Goal: Task Accomplishment & Management: Use online tool/utility

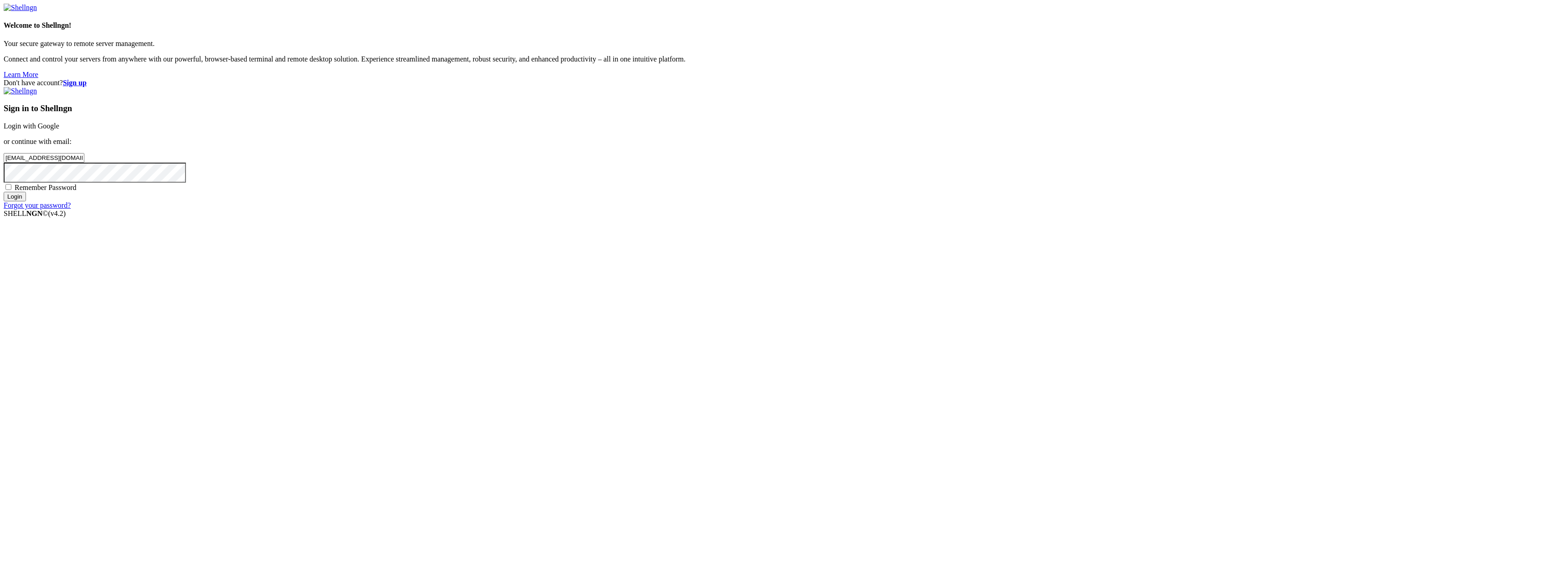
click at [26, 201] on input "Login" at bounding box center [15, 196] width 23 height 10
click at [85, 147] on input "number" at bounding box center [44, 142] width 81 height 10
type input "649113"
click at [1055, 165] on div "Two Factor Authentication Enter the 6-digits code generated by your authenticat…" at bounding box center [784, 126] width 1561 height 78
click at [30, 157] on input "Submit" at bounding box center [16, 152] width 26 height 10
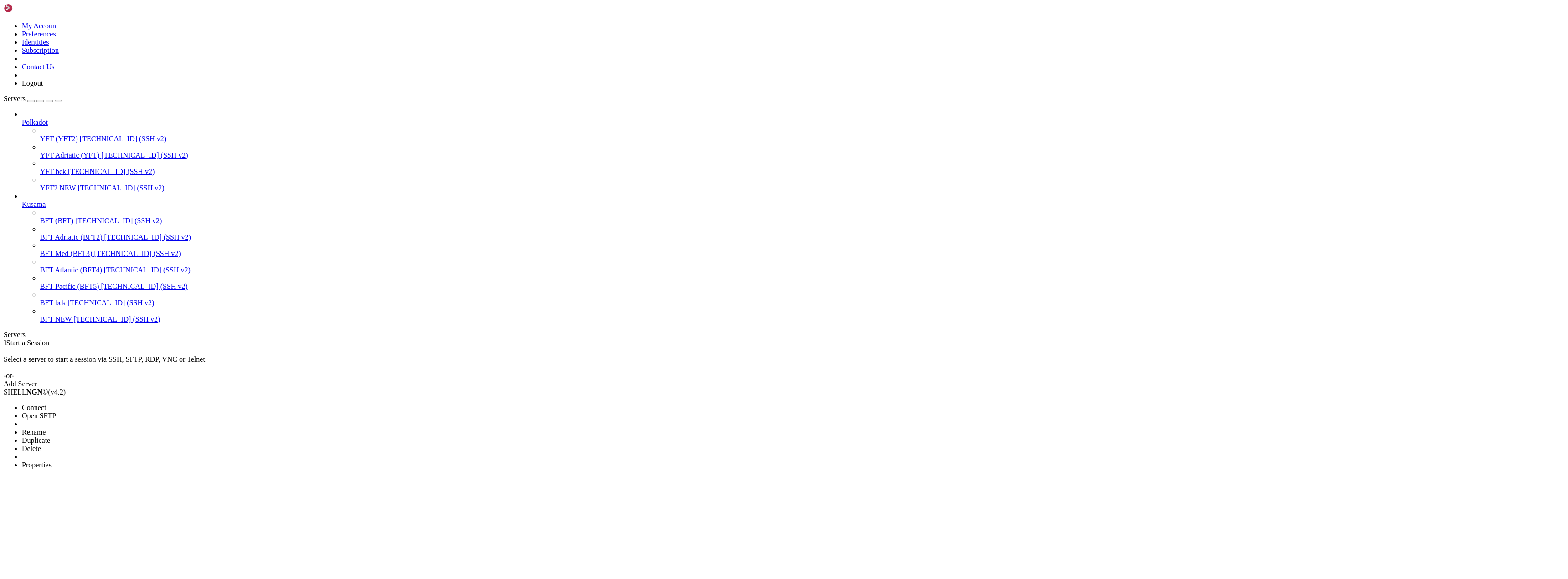
click at [46, 403] on span "Connect" at bounding box center [34, 407] width 24 height 8
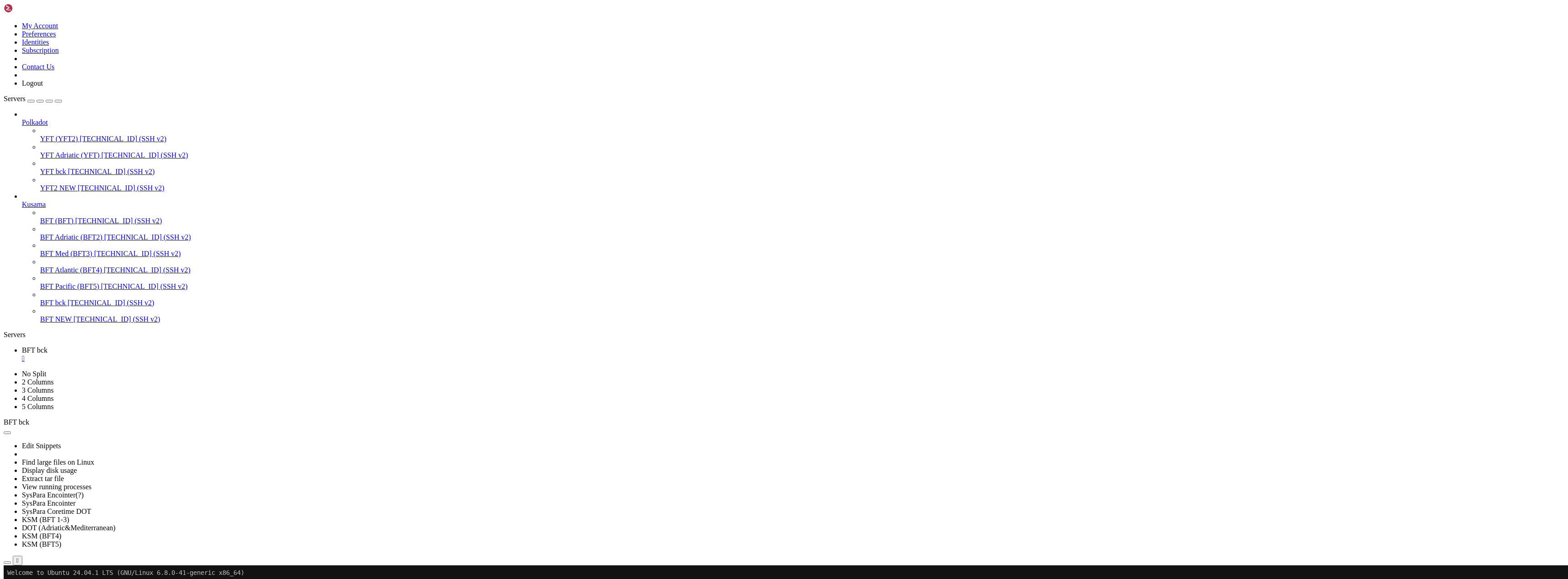
click at [11, 431] on button "button" at bounding box center [7, 432] width 7 height 2
click at [61, 442] on link "Edit Snippets" at bounding box center [41, 445] width 39 height 8
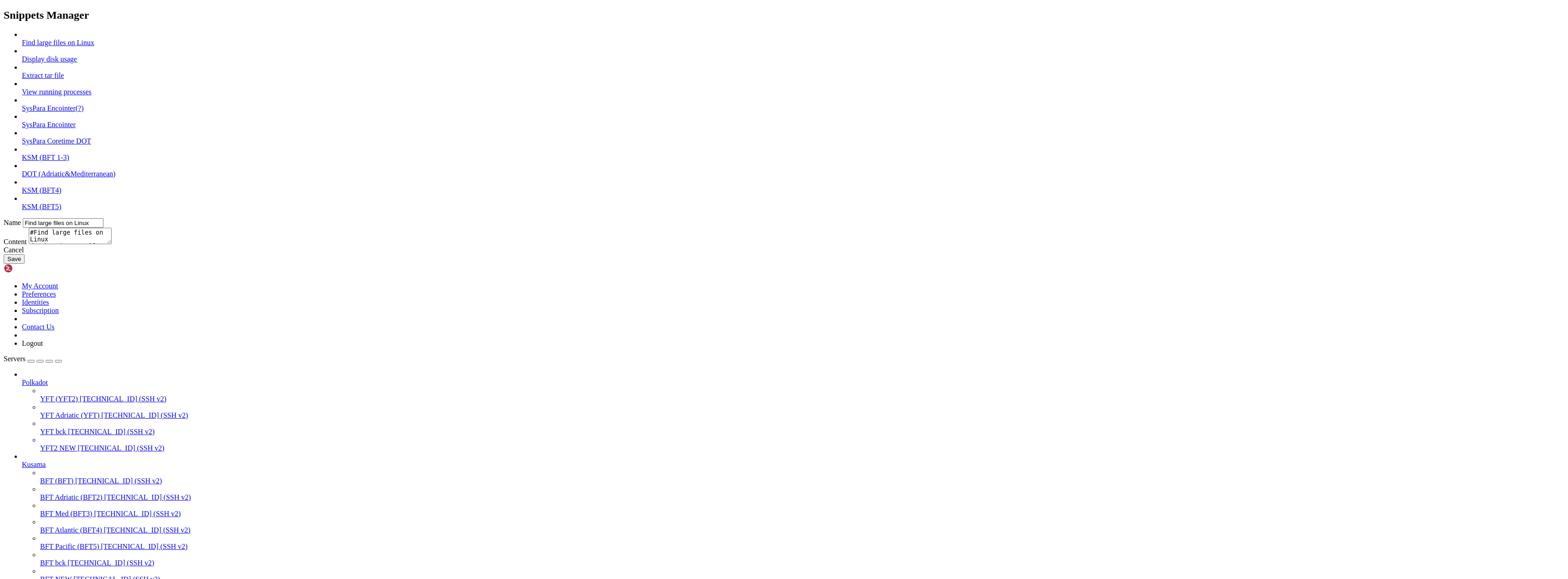
click at [115, 178] on link "DOT (Adriatic&Mediterranean)" at bounding box center [69, 173] width 94 height 8
type input "DOT (Adriatic&Mediterranean)"
drag, startPoint x: 765, startPoint y: 258, endPoint x: 810, endPoint y: 277, distance: 48.8
click at [111, 244] on textarea "sudo systemctl stop polkadot cd /home/admindot/polkadot-sdk/target/release/ mv …" at bounding box center [70, 235] width 83 height 16
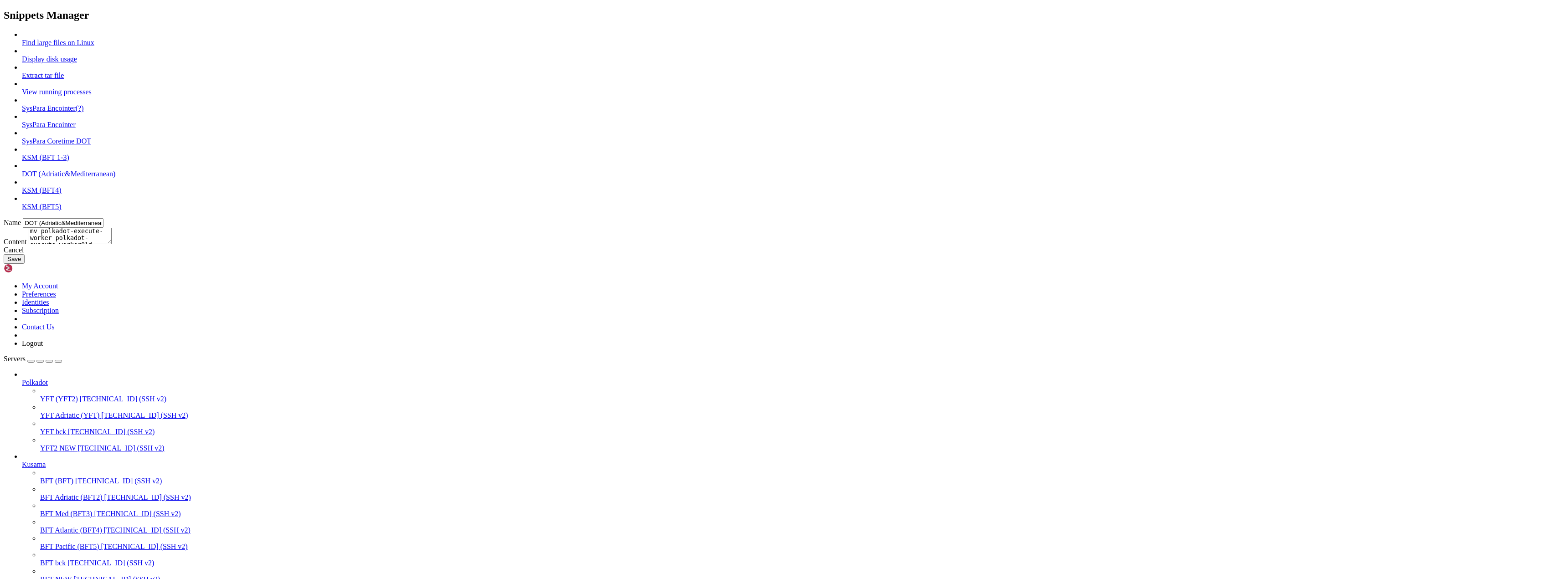
paste textarea "-1"
click at [111, 244] on textarea "sudo systemctl stop polkadot cd /home/admindot/polkadot-sdk/target/release/ mv …" at bounding box center [70, 235] width 83 height 16
type textarea "sudo systemctl stop polkadot cd /home/admindot/polkadot-sdk/target/release/ mv …"
click at [24, 264] on button "Save" at bounding box center [14, 259] width 21 height 10
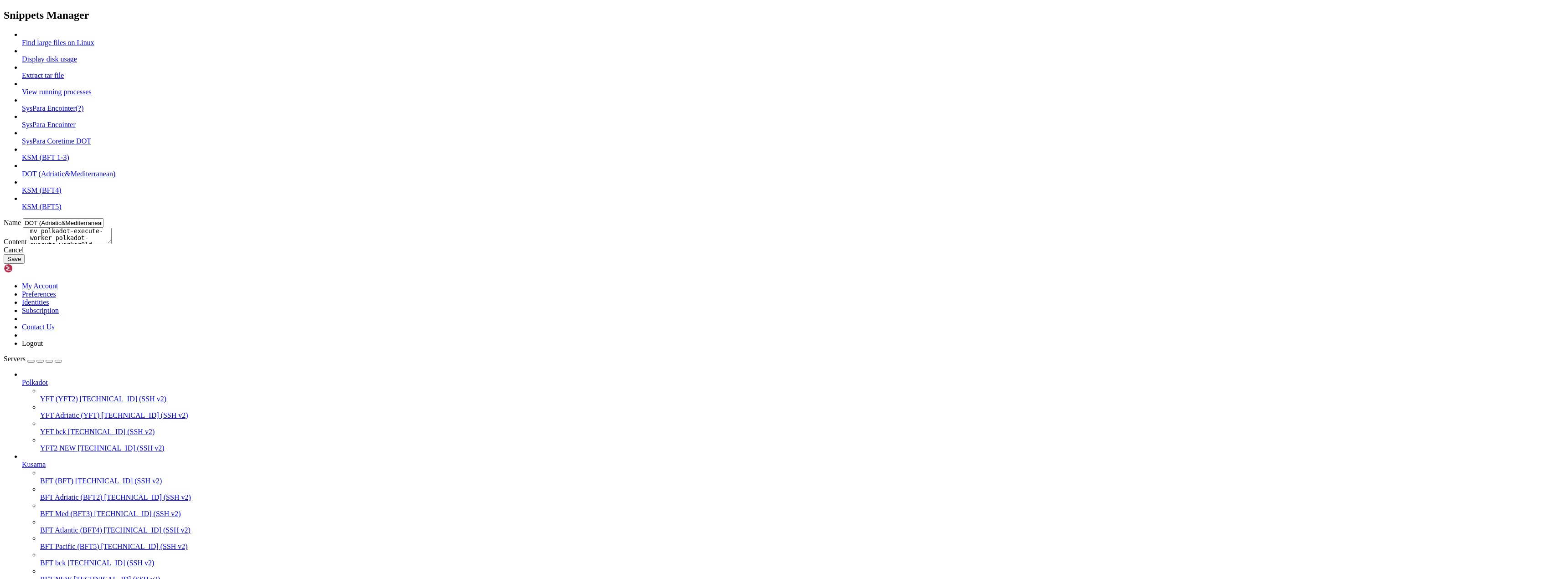
type input "Find large files on Linux"
type textarea "#Find large files on Linux du -h /*| grep "^[0-9.]*M" | sort -n"
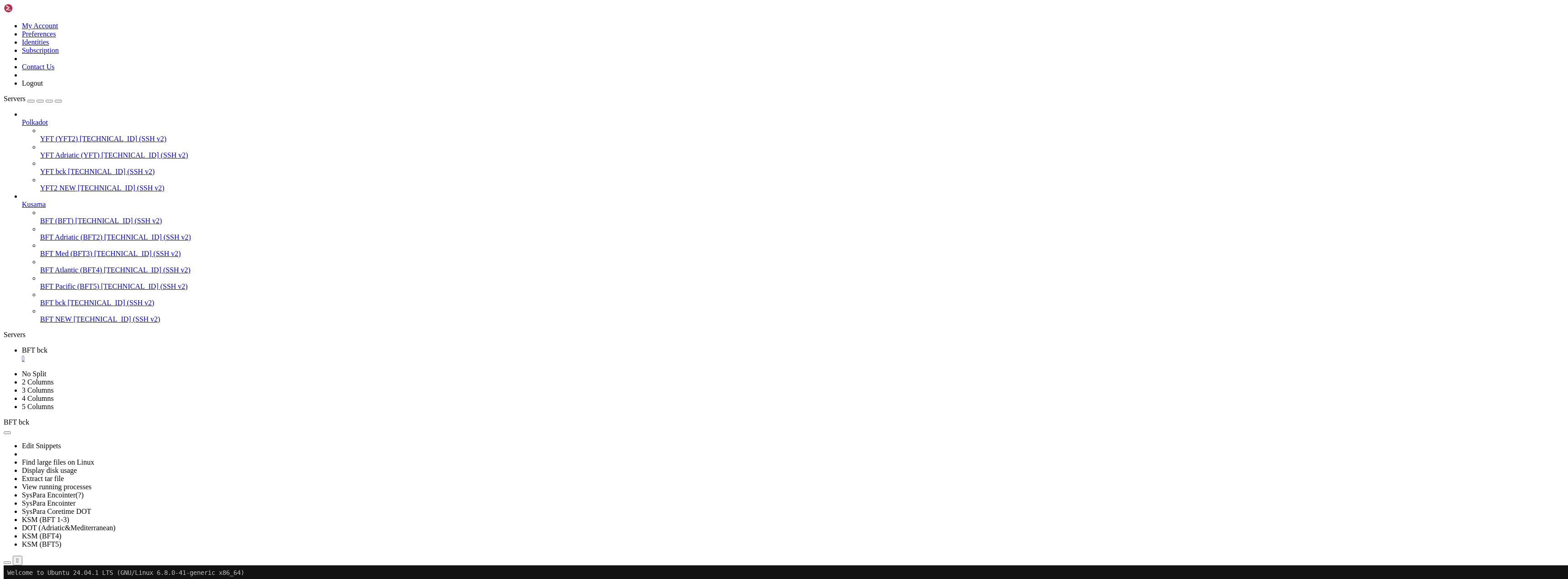
click at [11, 431] on button "button" at bounding box center [7, 432] width 7 height 2
drag, startPoint x: 162, startPoint y: 145, endPoint x: 141, endPoint y: 52, distance: 95.3
click at [61, 442] on link "Edit Snippets" at bounding box center [41, 445] width 39 height 8
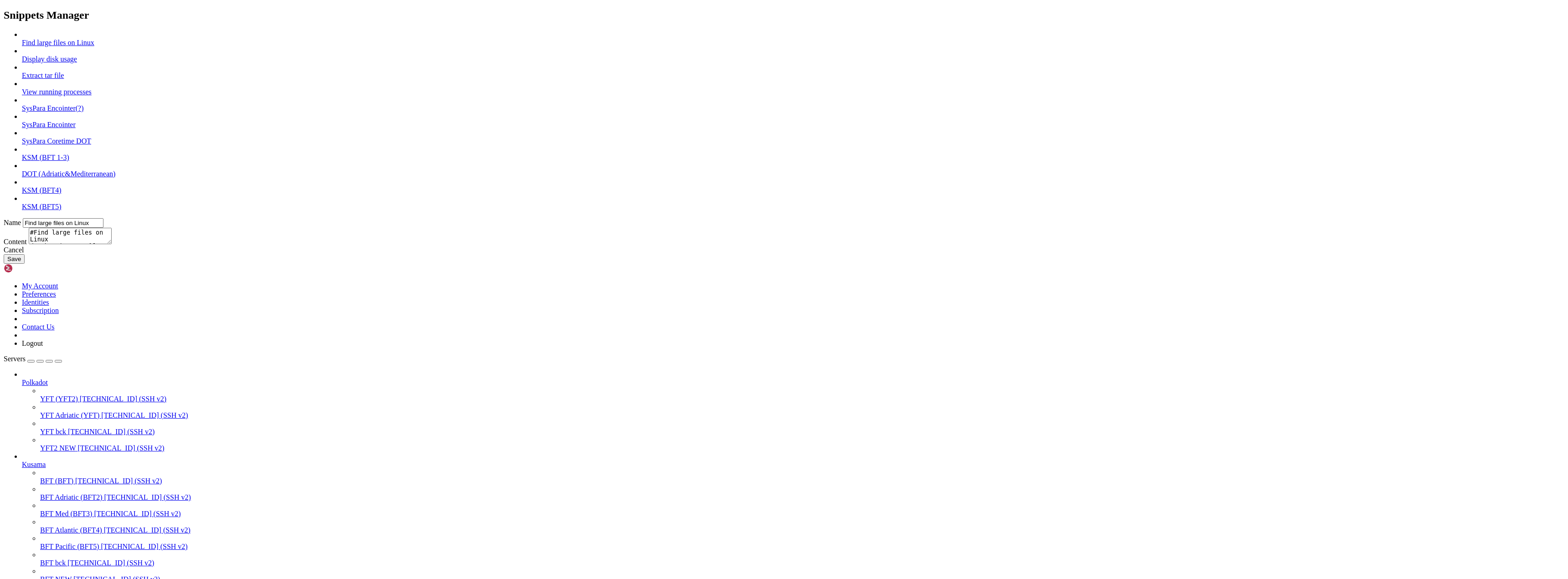
click at [69, 161] on link "KSM (BFT 1-3)" at bounding box center [46, 157] width 47 height 8
type input "KSM (BFT 1-3)"
click at [111, 244] on textarea "sudo systemctl stop kusama cd /home/adminksm/polkadot-sdk/target/release/ mv po…" at bounding box center [70, 235] width 83 height 16
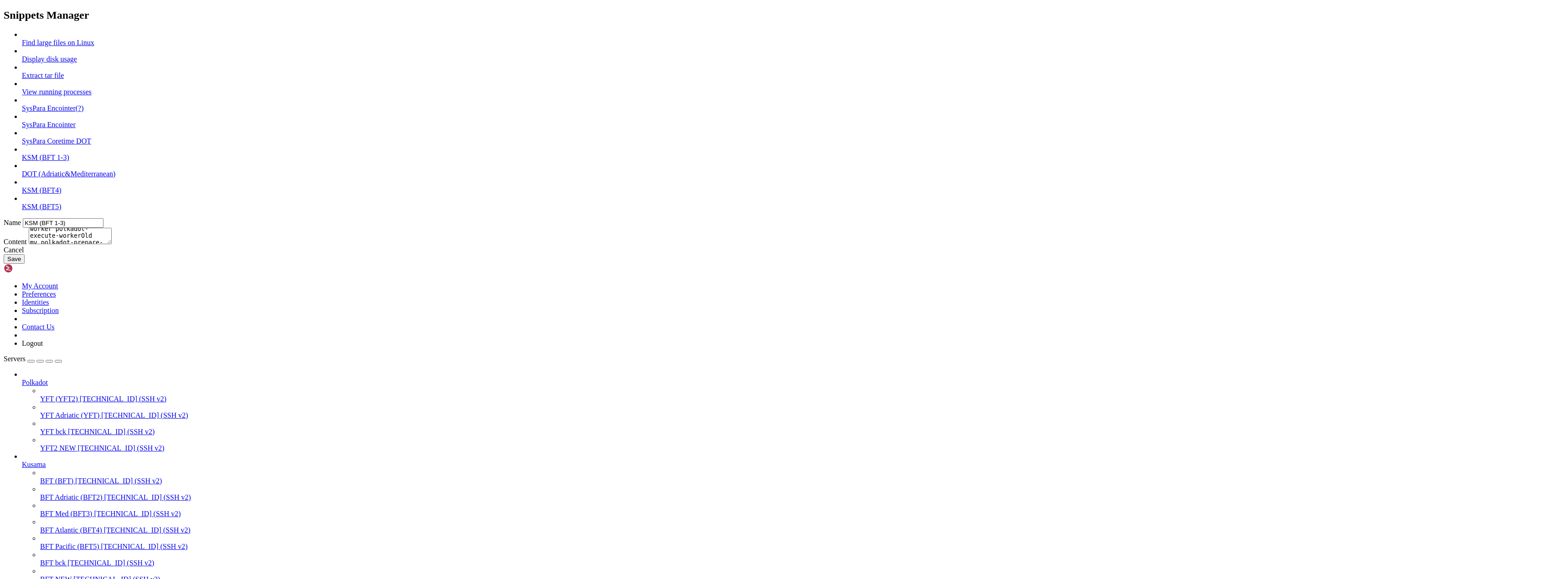
click at [111, 244] on textarea "sudo systemctl stop kusama cd /home/adminksm/polkadot-sdk/target/release/ mv po…" at bounding box center [70, 235] width 83 height 16
type textarea "sudo systemctl stop kusama cd /home/adminksm/polkadot-sdk/target/release/ mv po…"
click at [24, 264] on button "Save" at bounding box center [14, 259] width 21 height 10
type input "Find large files on Linux"
type textarea "#Find large files on Linux du -h /*| grep "^[0-9.]*M" | sort -n"
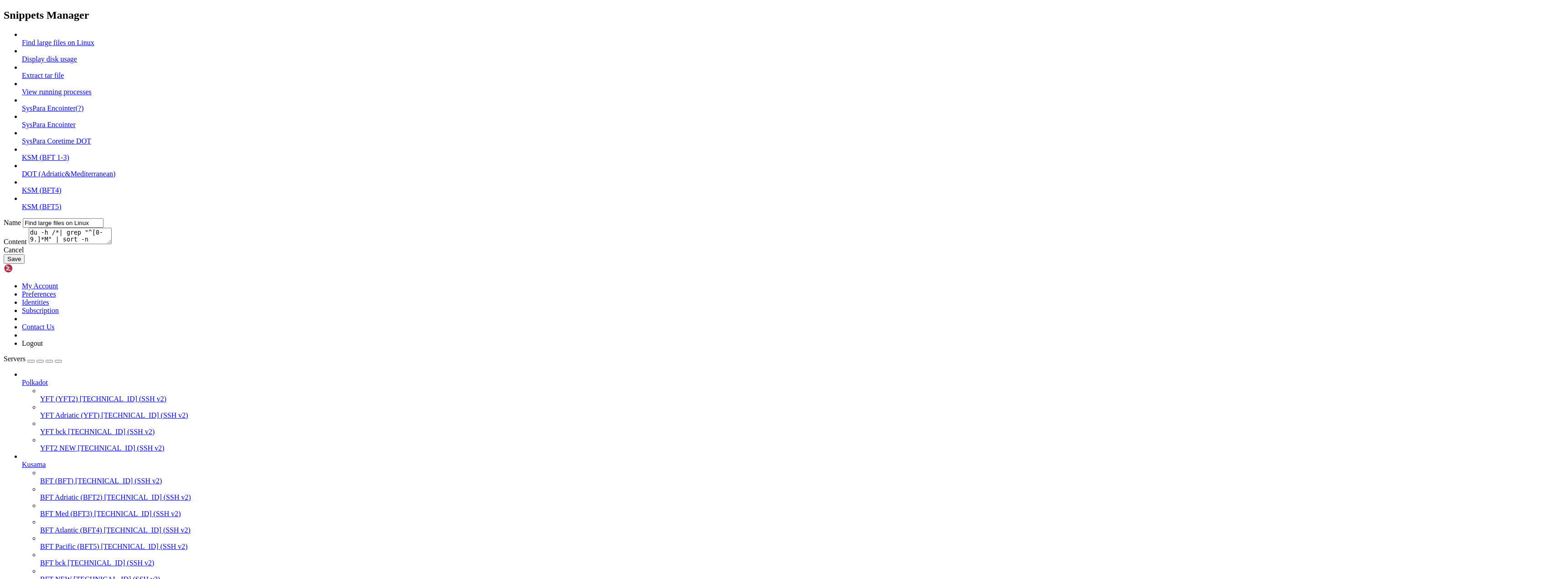
scroll to position [0, 0]
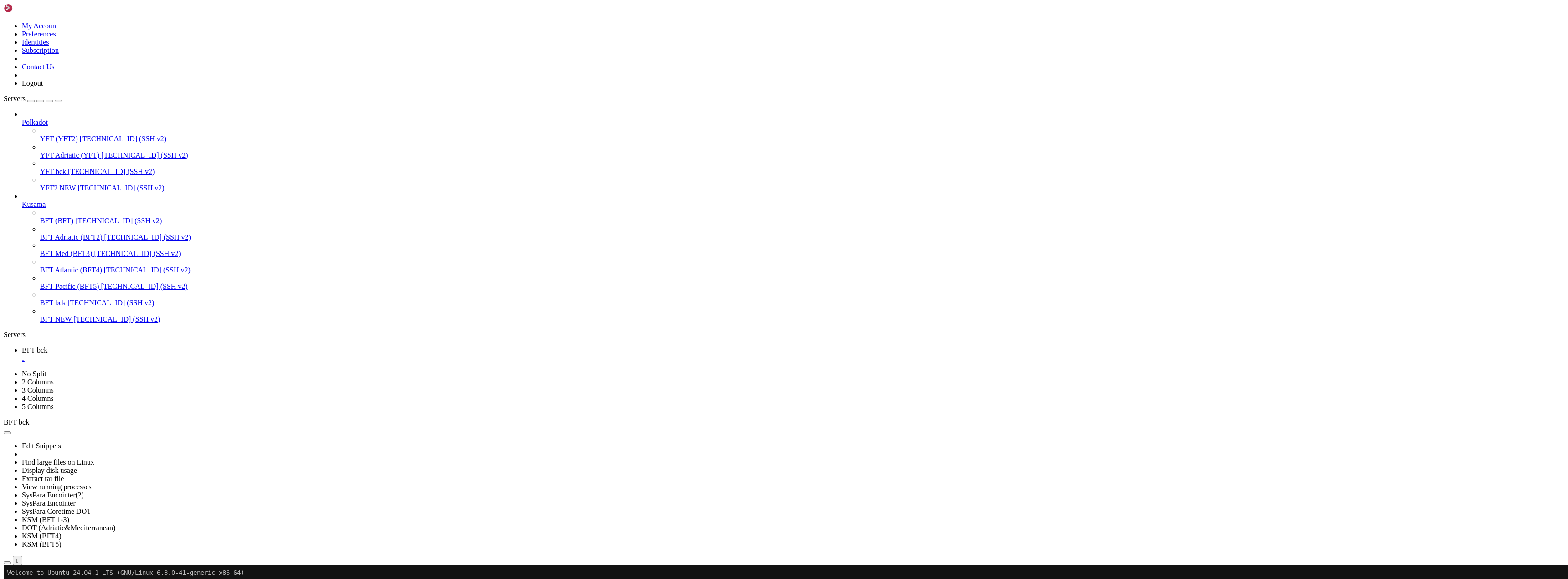
click at [11, 431] on button "button" at bounding box center [7, 432] width 7 height 2
click at [61, 442] on link "Edit Snippets" at bounding box center [41, 445] width 39 height 8
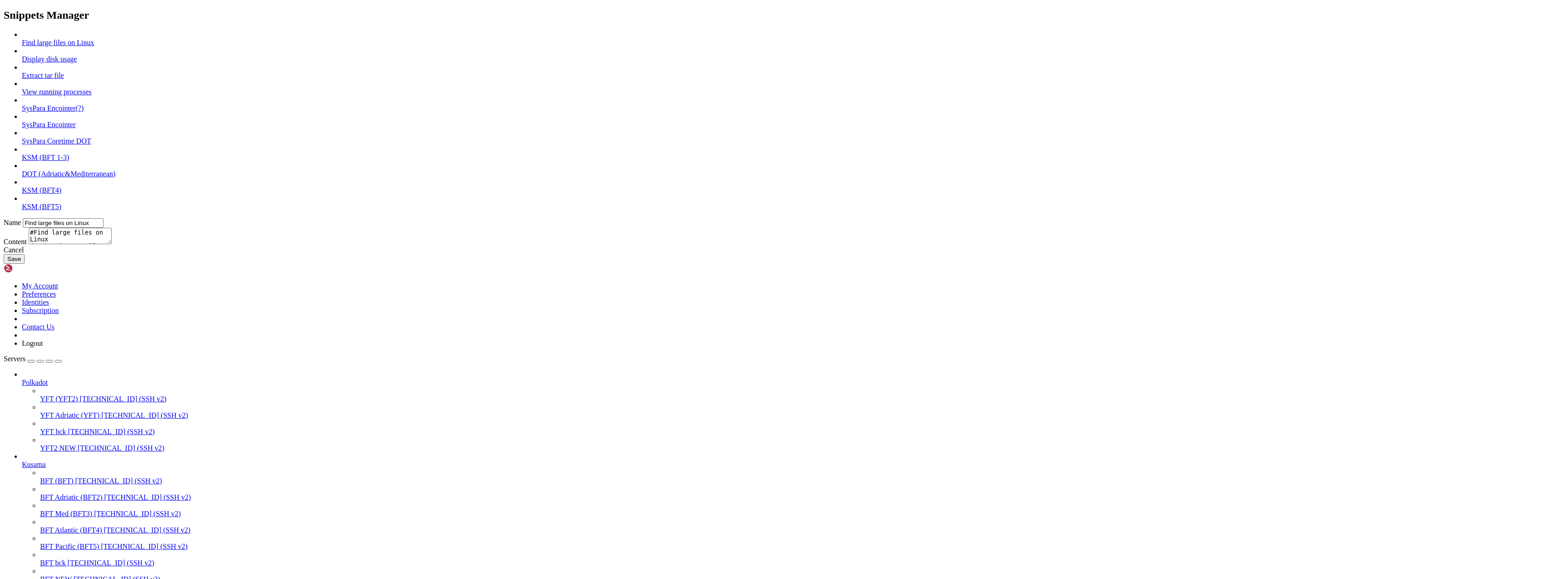
click at [115, 178] on link "DOT (Adriatic&Mediterranean)" at bounding box center [69, 173] width 94 height 8
type input "DOT (Adriatic&Mediterranean)"
type textarea "sudo systemctl stop polkadot cd /home/admindot/polkadot-sdk/target/release/ mv …"
click at [4, 30] on link at bounding box center [4, 30] width 0 height 0
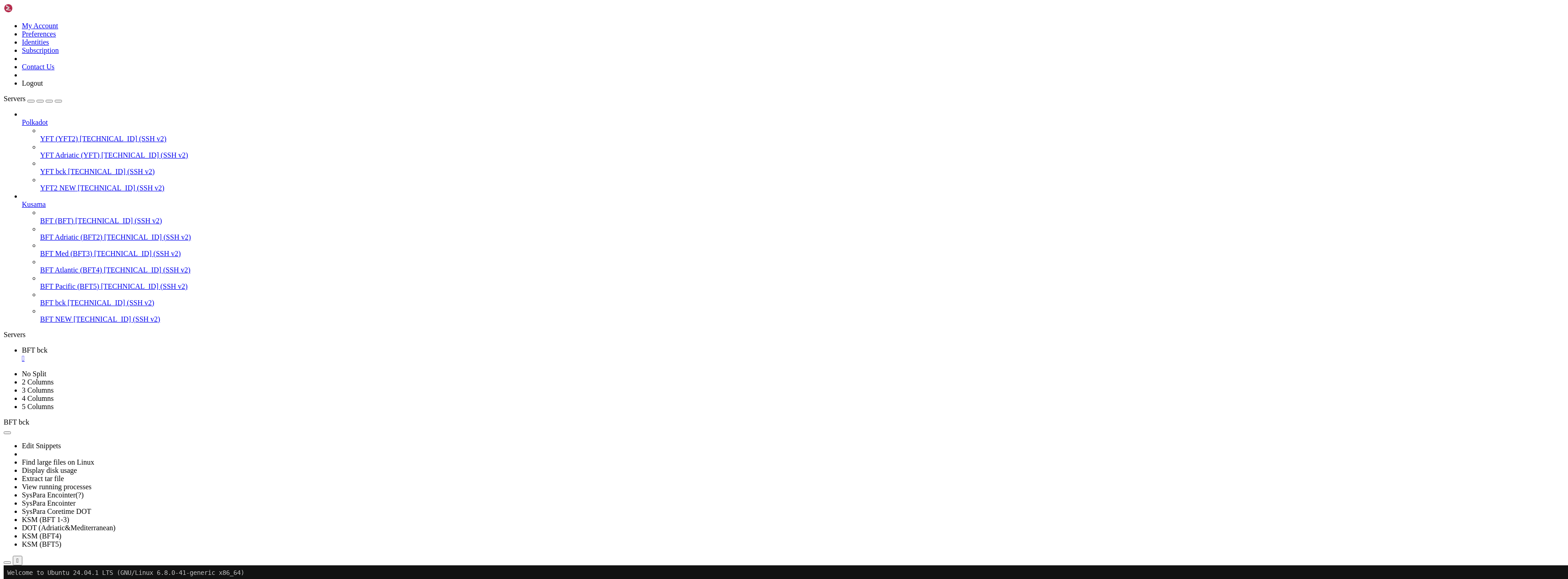
click at [7, 432] on icon "button" at bounding box center [7, 432] width 0 height 0
click at [69, 516] on link "KSM (BFT 1-3)" at bounding box center [46, 519] width 47 height 8
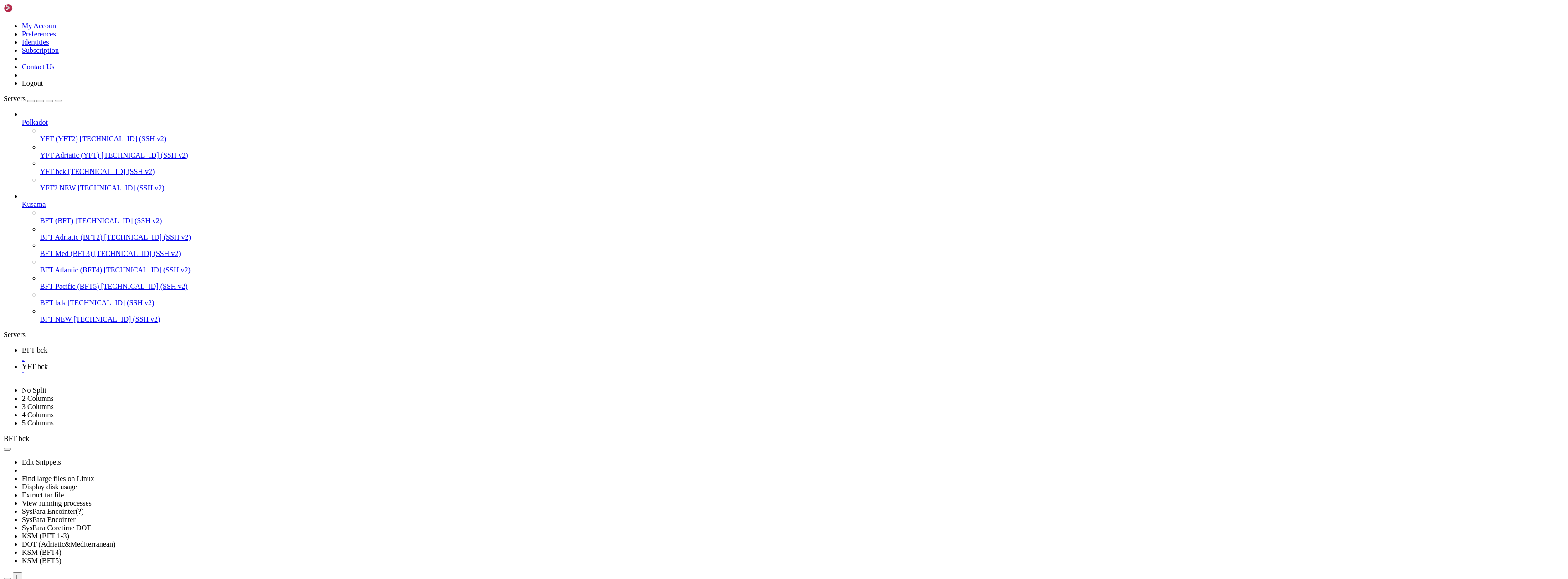
click at [47, 346] on span "BFT bck" at bounding box center [35, 350] width 26 height 8
click at [48, 362] on span "YFT bck" at bounding box center [35, 366] width 26 height 8
click at [47, 346] on span "BFT bck" at bounding box center [35, 350] width 26 height 8
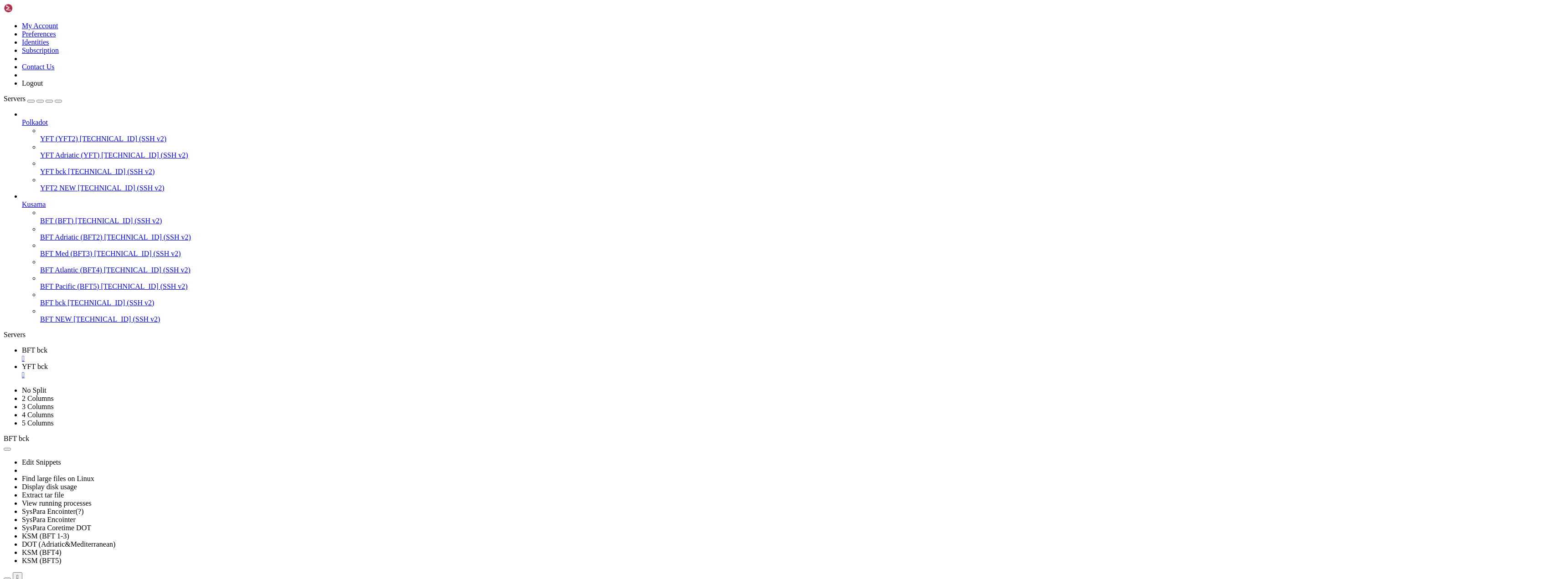
click at [48, 362] on span "YFT bck" at bounding box center [35, 366] width 26 height 8
click at [47, 346] on span "BFT bck" at bounding box center [35, 350] width 26 height 8
click at [162, 355] on div "" at bounding box center [793, 358] width 1542 height 8
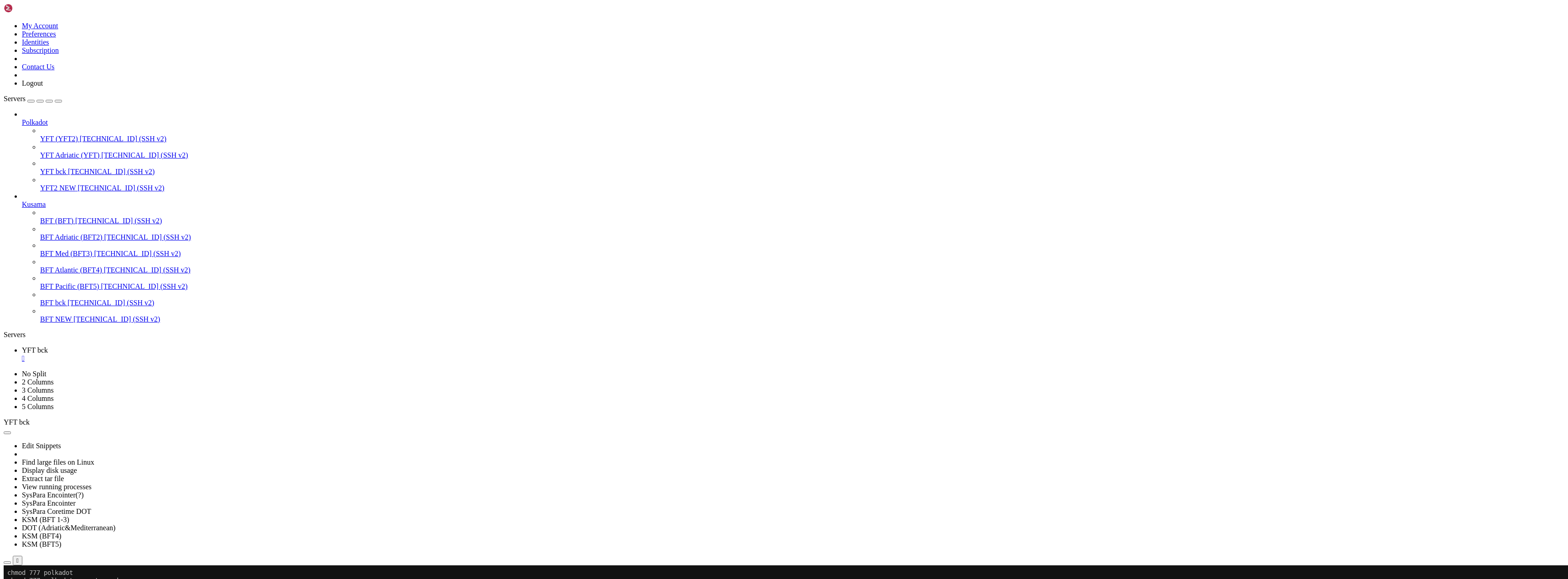
click at [162, 355] on div "" at bounding box center [793, 358] width 1542 height 8
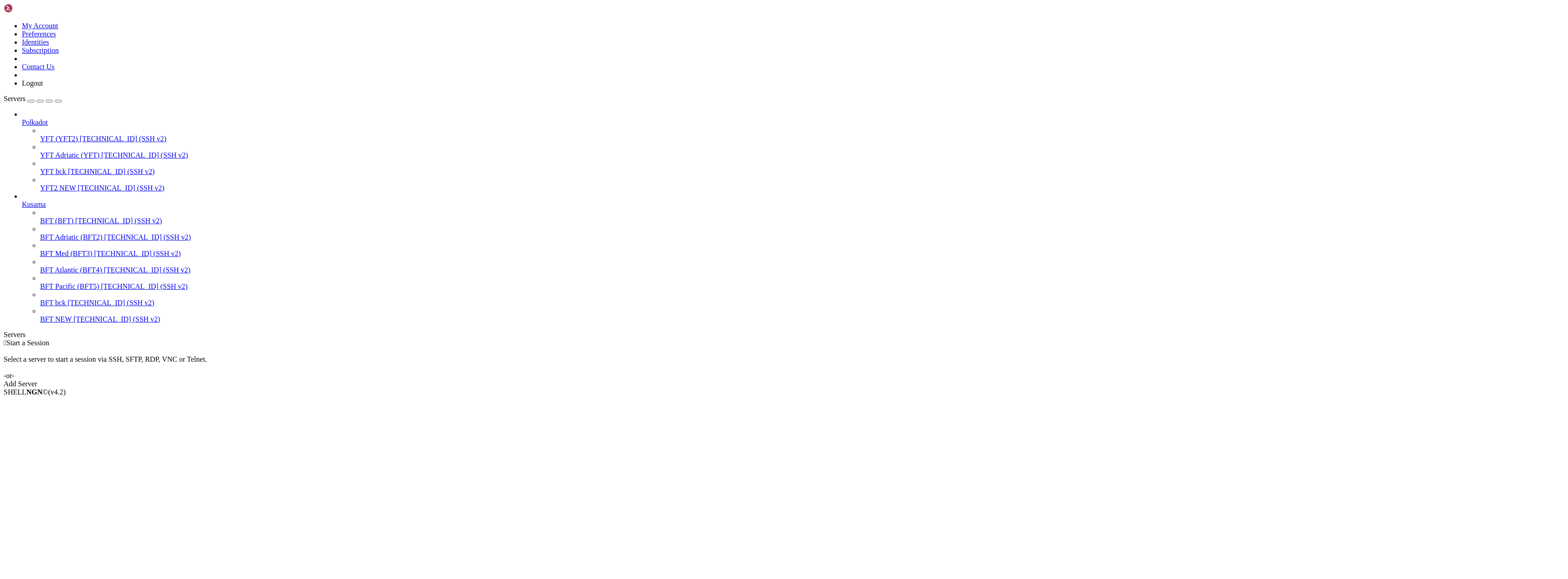
click at [55, 217] on span "BFT (BFT)" at bounding box center [57, 220] width 33 height 8
click at [46, 403] on span "Connect" at bounding box center [34, 407] width 24 height 8
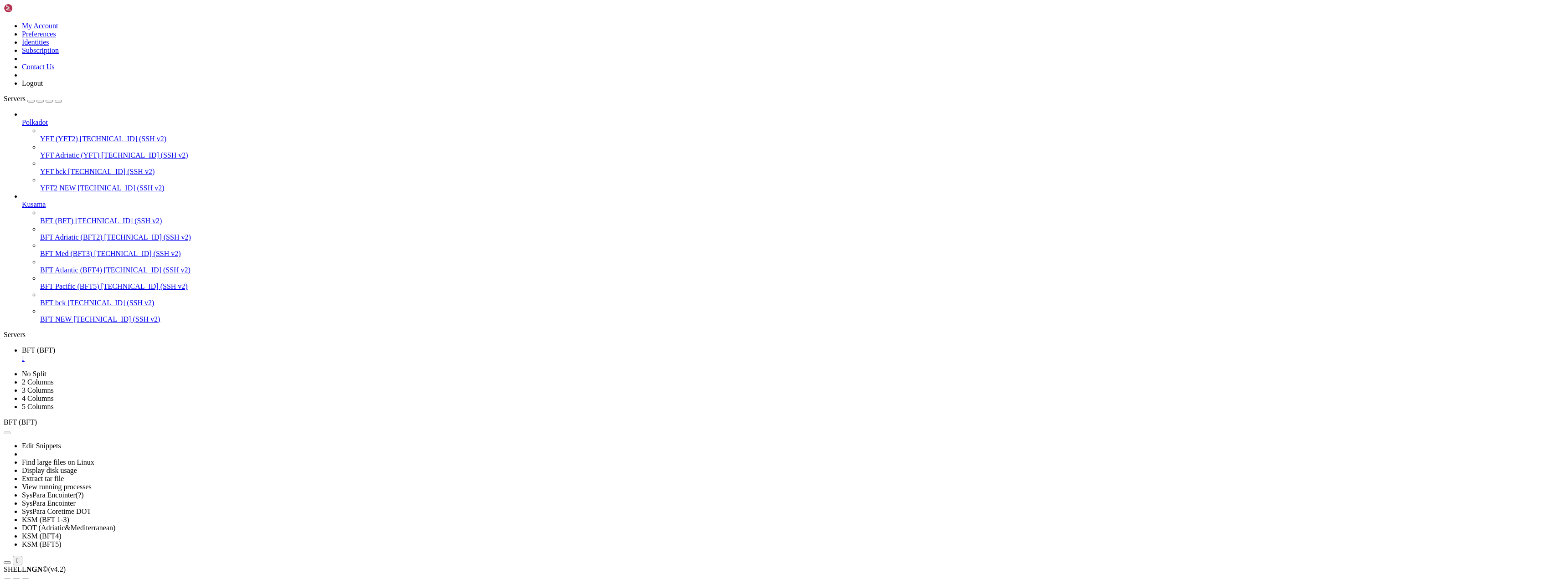
scroll to position [0, 0]
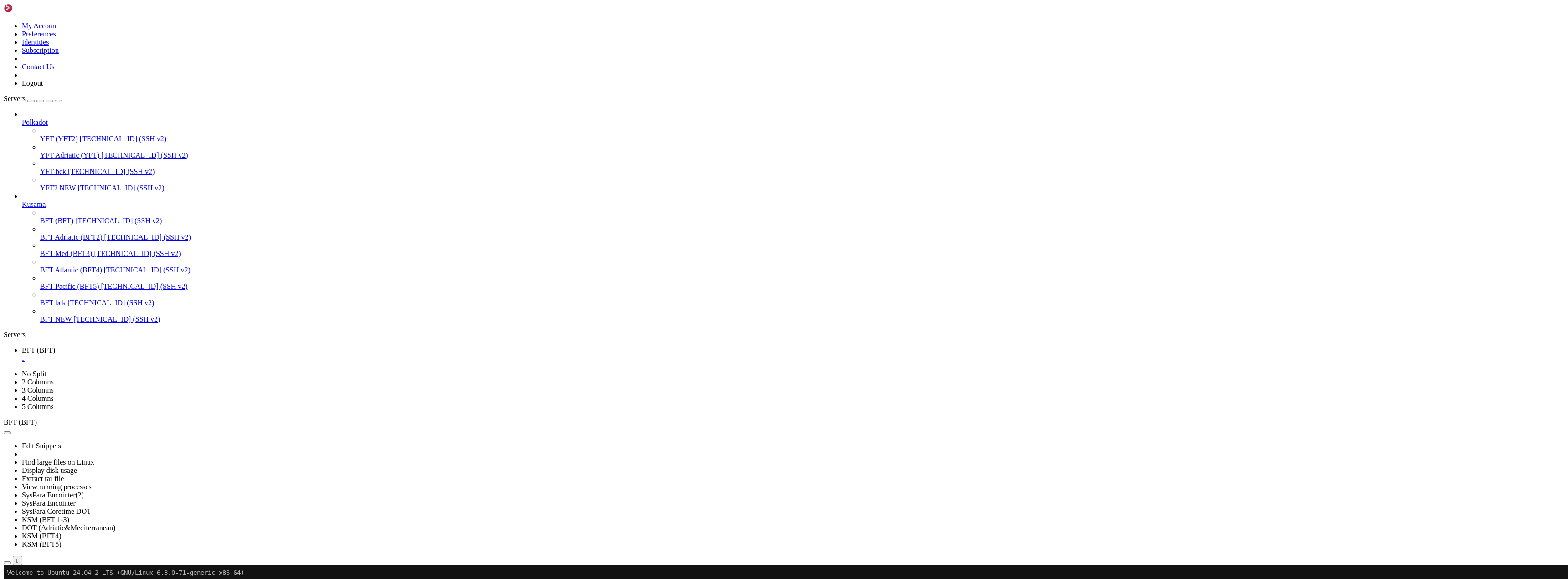
click at [7, 432] on b "button" at bounding box center [7, 432] width 0 height 0
click at [69, 516] on link "KSM (BFT 1-3)" at bounding box center [46, 519] width 47 height 8
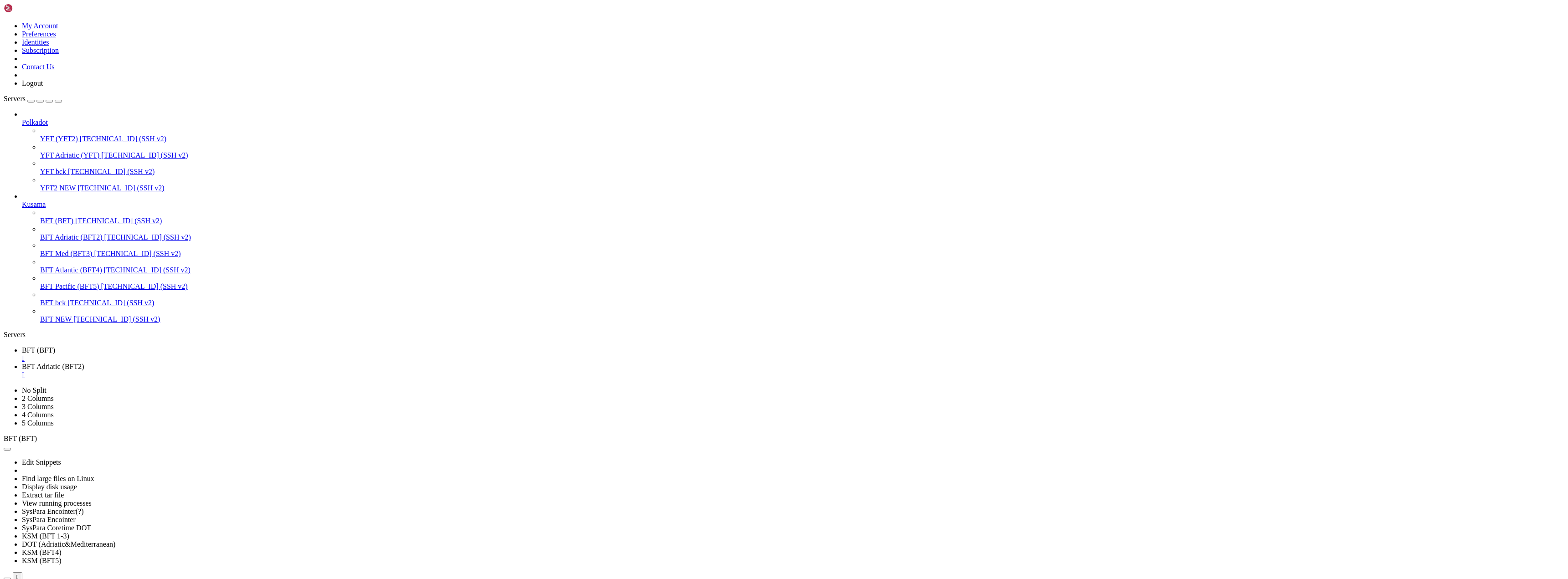
scroll to position [0, 0]
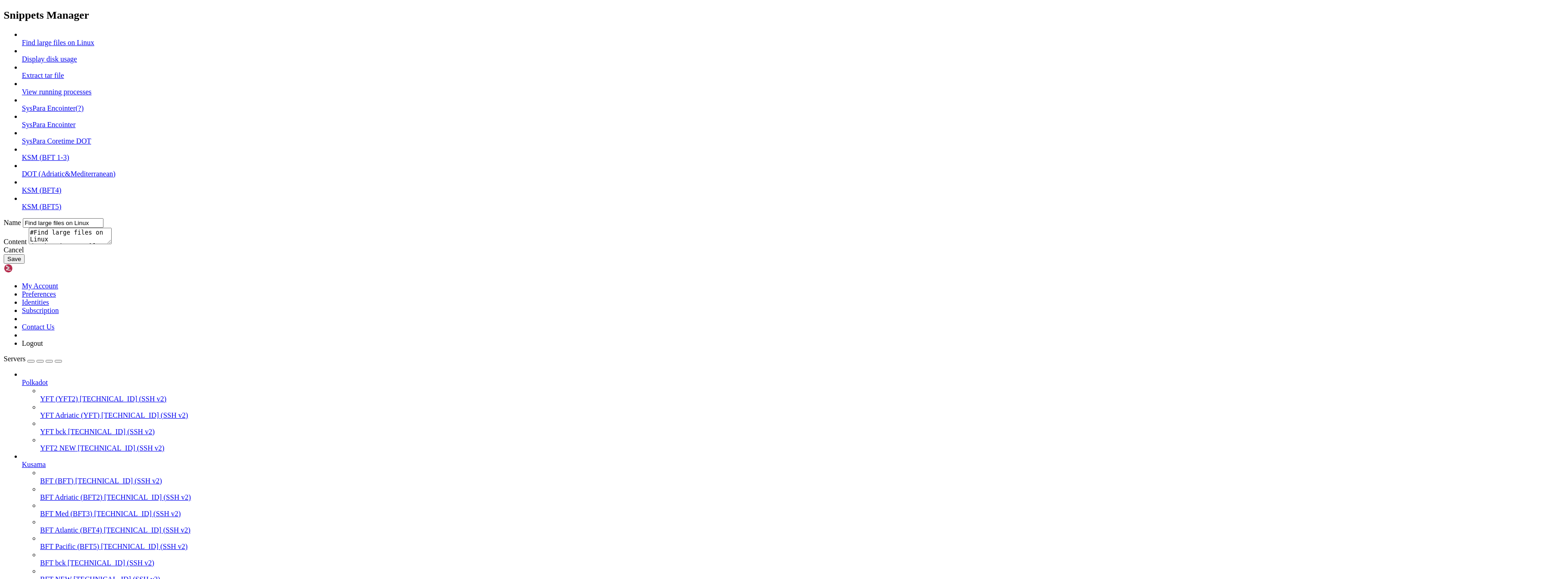
click at [61, 194] on link "KSM (BFT4)" at bounding box center [41, 190] width 40 height 8
type input "KSM (BFT4)"
click at [111, 244] on textarea "sudo systemctl stop kusama cd /home/adminksm/polkadot-sdk/target/release/ mv po…" at bounding box center [70, 235] width 83 height 16
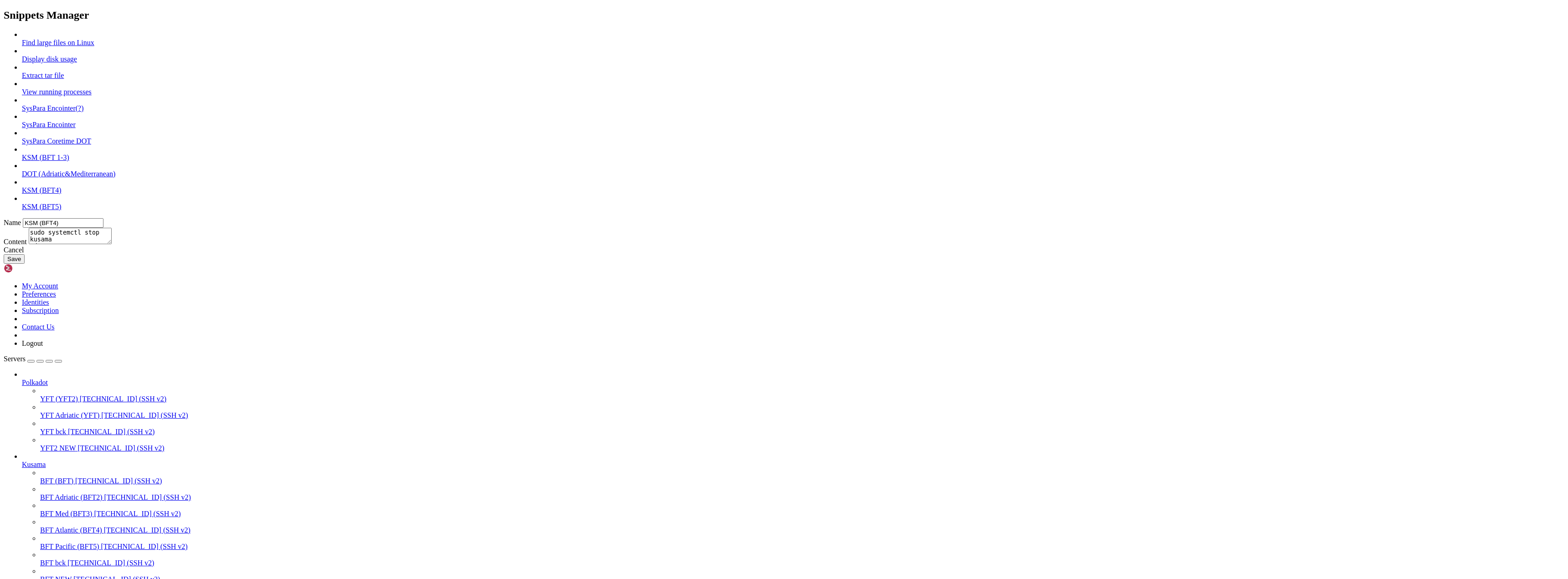
click at [111, 244] on textarea "sudo systemctl stop kusama cd /home/adminksm/polkadot-sdk/target/release/ mv po…" at bounding box center [70, 235] width 83 height 16
type textarea "sudo systemctl stop kusama cd /home/adminksm/polkadot-sdk/target/release/ mv po…"
click at [24, 264] on button "Save" at bounding box center [14, 259] width 21 height 10
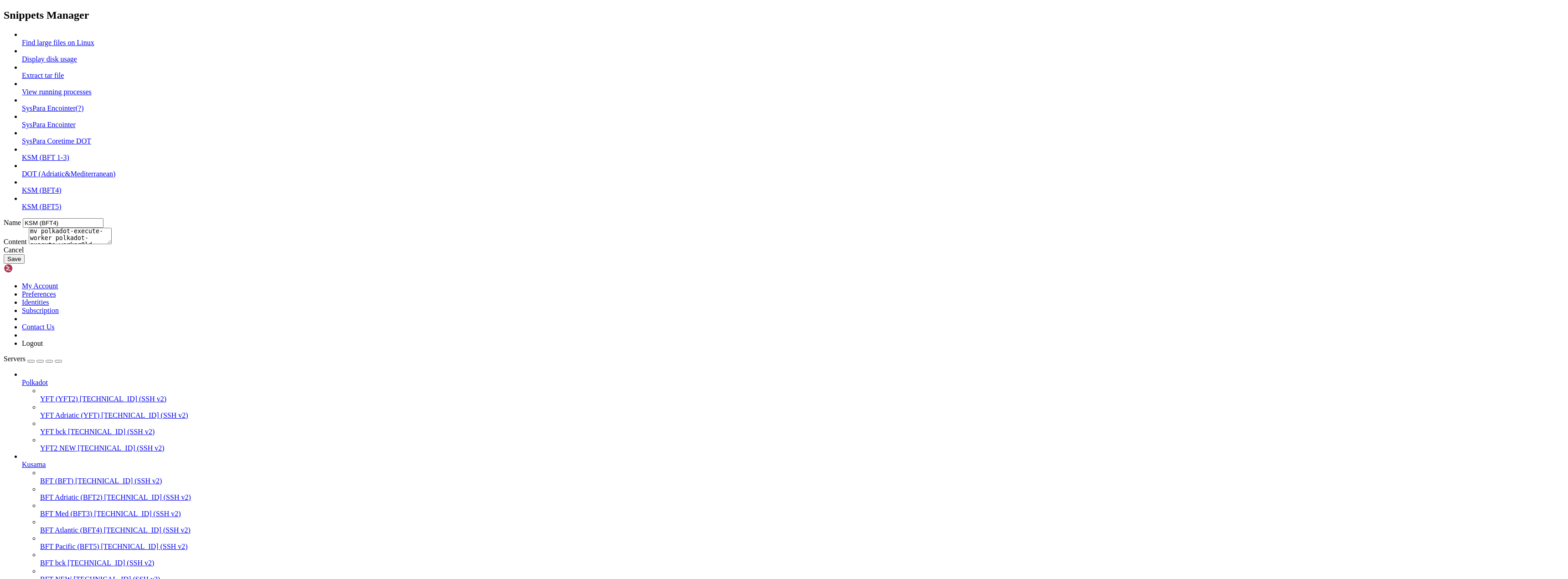
type input "Find large files on Linux"
type textarea "#Find large files on Linux du -h /*| grep "^[0-9.]*M" | sort -n"
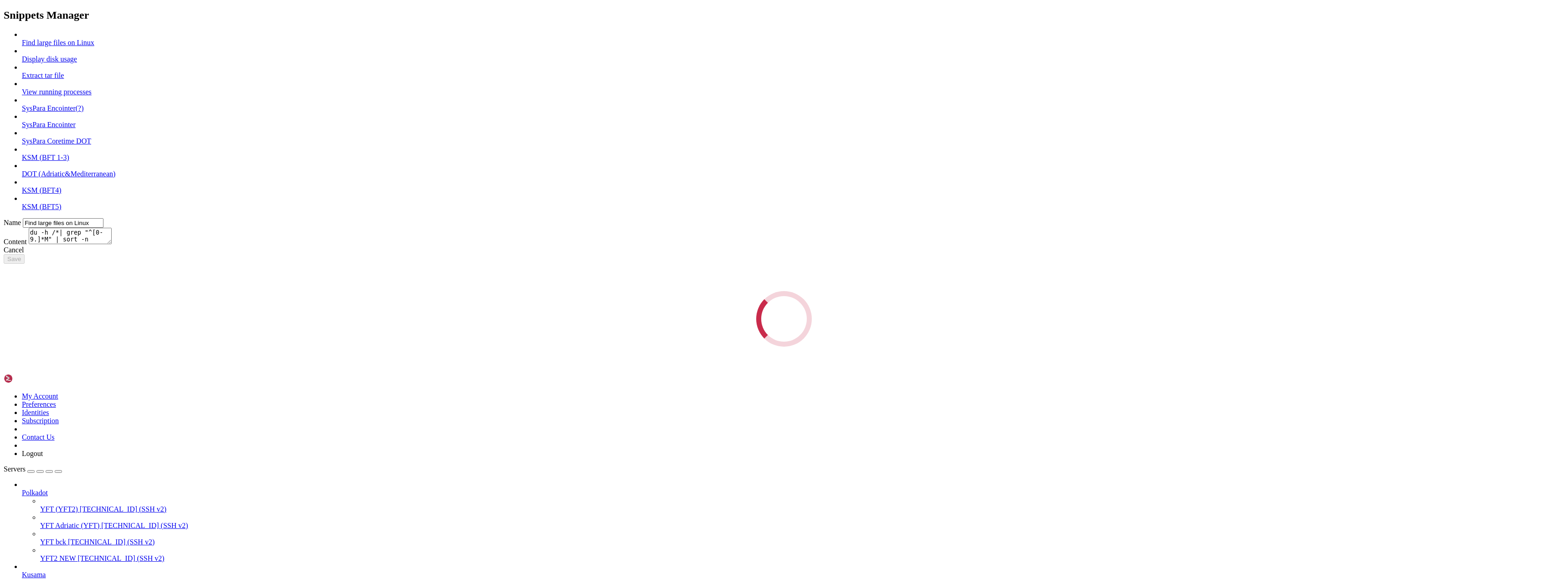
scroll to position [0, 0]
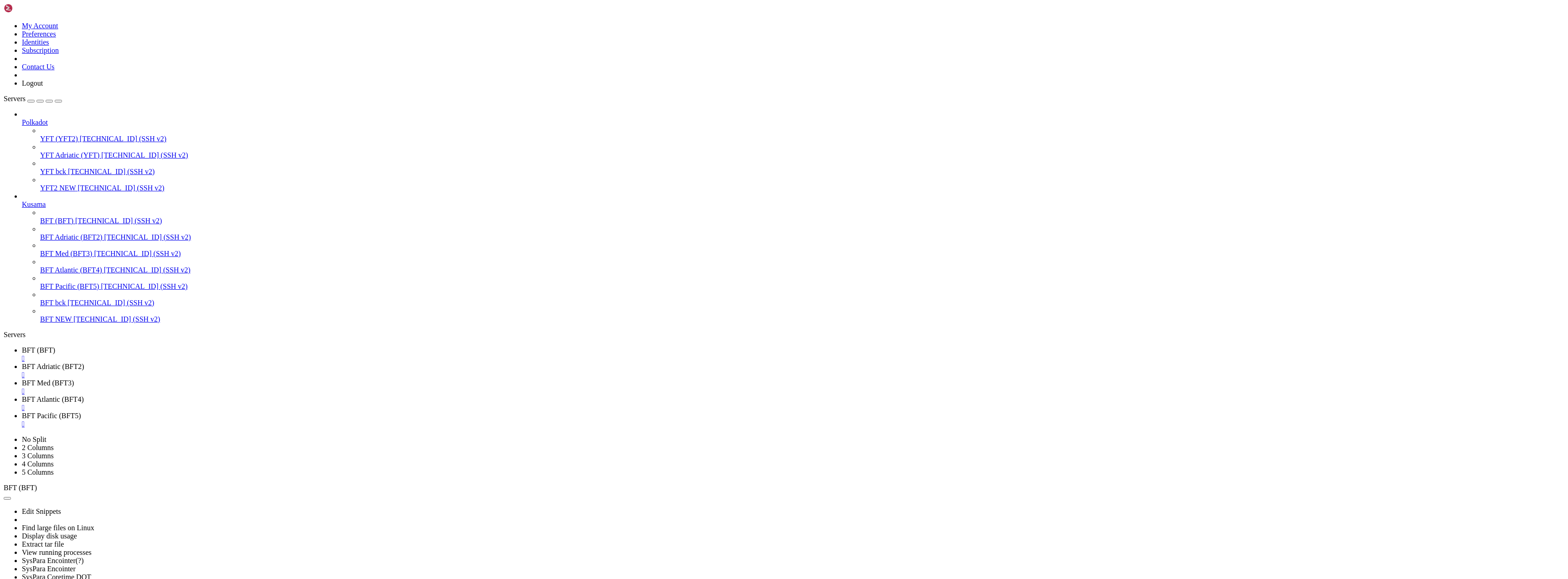
scroll to position [147, 0]
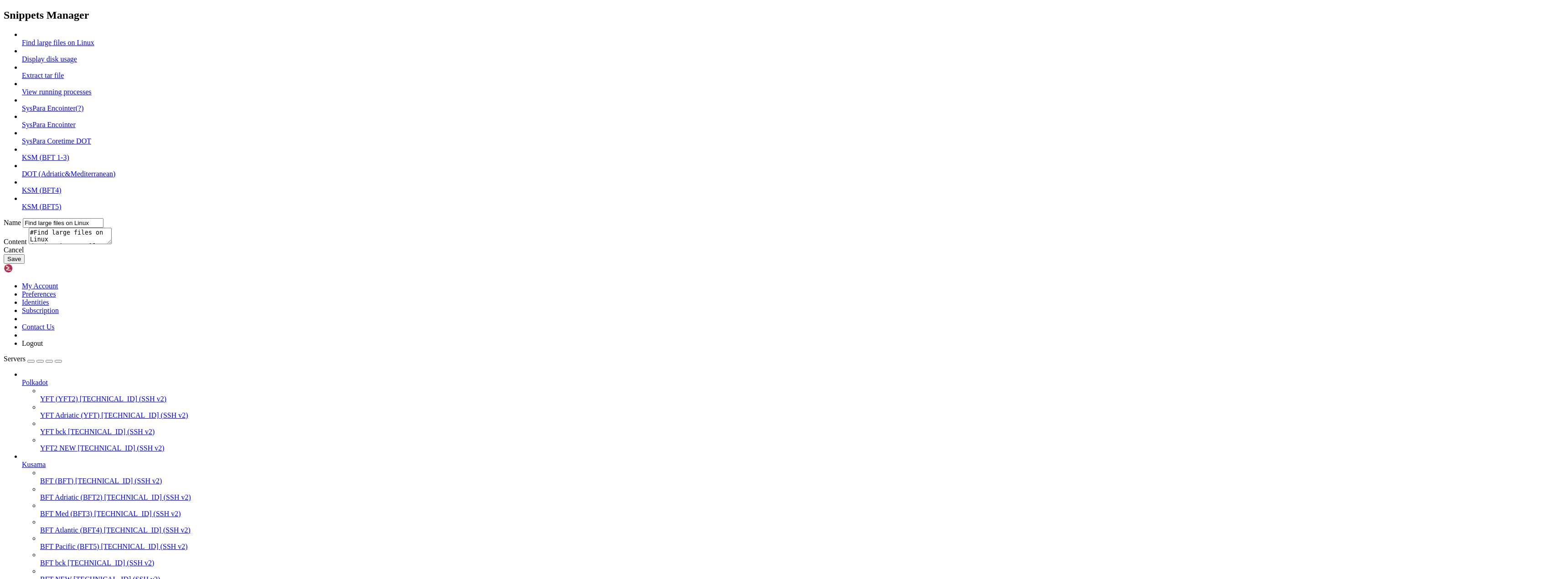
click at [61, 210] on link "KSM (BFT5)" at bounding box center [41, 206] width 40 height 8
type input "KSM (BFT5)"
click at [111, 244] on textarea "sudo systemctl stop kusama1 cd /home/adminksm1/polkadot-sdk/target/release/ mv …" at bounding box center [70, 235] width 83 height 16
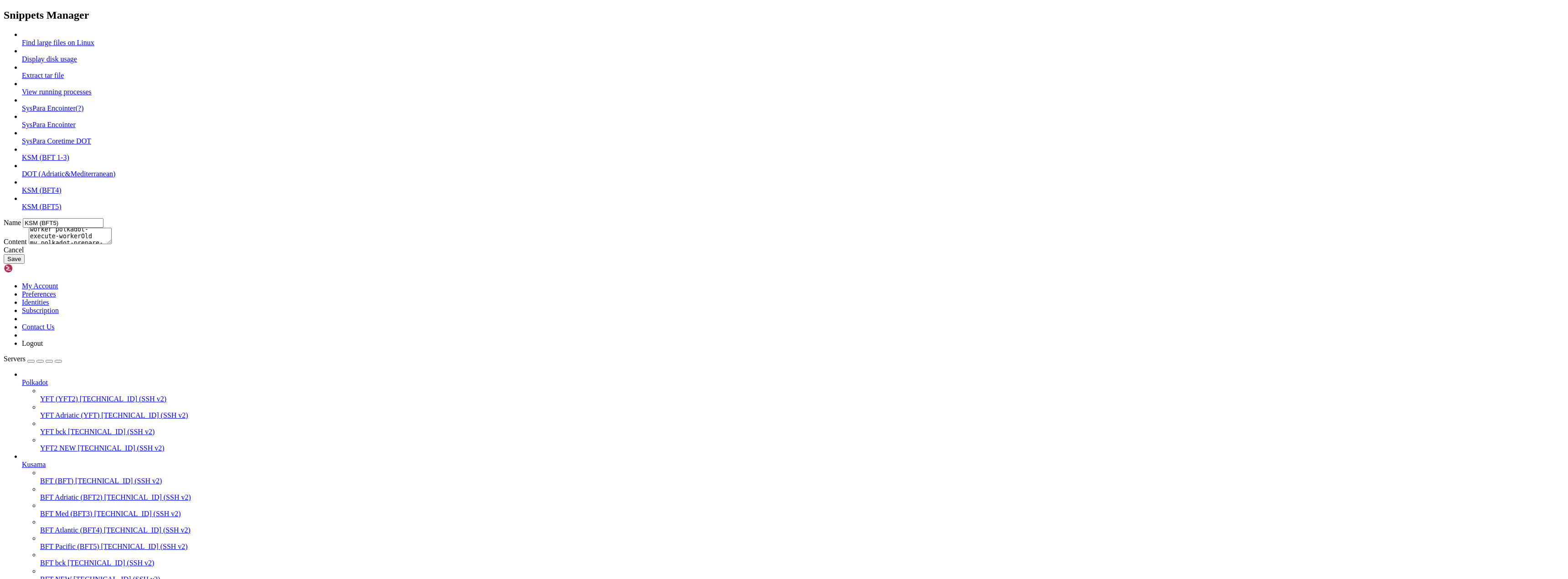
scroll to position [65, 0]
click at [111, 244] on textarea "sudo systemctl stop kusama1 cd /home/adminksm1/polkadot-sdk/target/release/ mv …" at bounding box center [70, 235] width 83 height 16
type textarea "sudo systemctl stop kusama1 cd /home/adminksm1/polkadot-sdk/target/release/ mv …"
click at [24, 264] on button "Save" at bounding box center [14, 259] width 21 height 10
type input "Find large files on Linux"
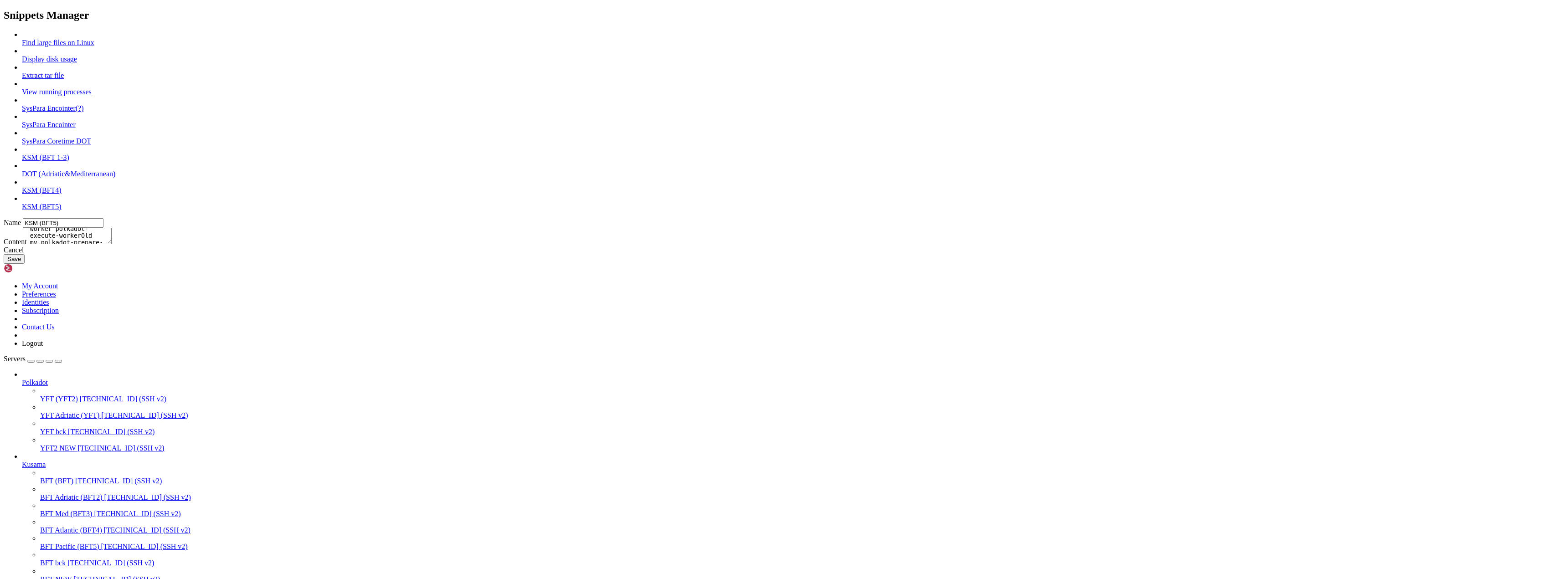
type textarea "#Find large files on Linux du -h /*| grep "^[0-9.]*M" | sort -n"
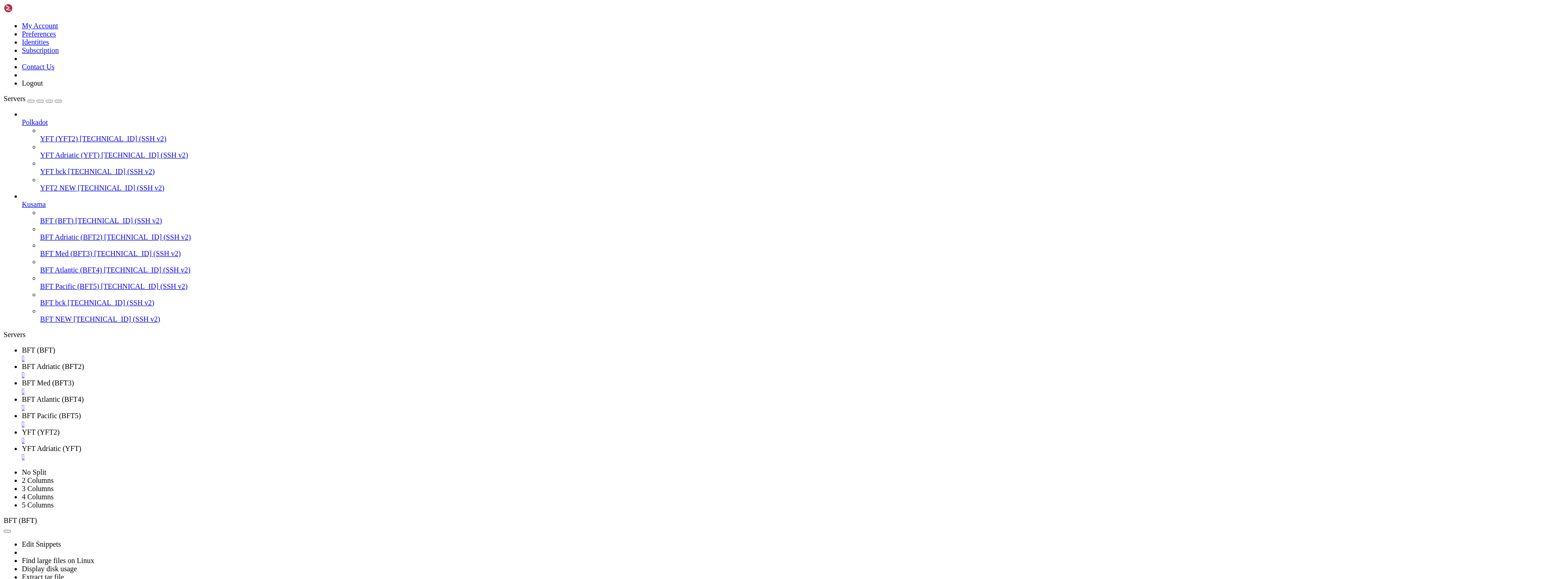
scroll to position [0, 0]
click at [549, 428] on link "YFT (YFT2) " at bounding box center [793, 436] width 1542 height 16
click at [81, 445] on span "YFT Adriatic (YFT)" at bounding box center [51, 448] width 59 height 8
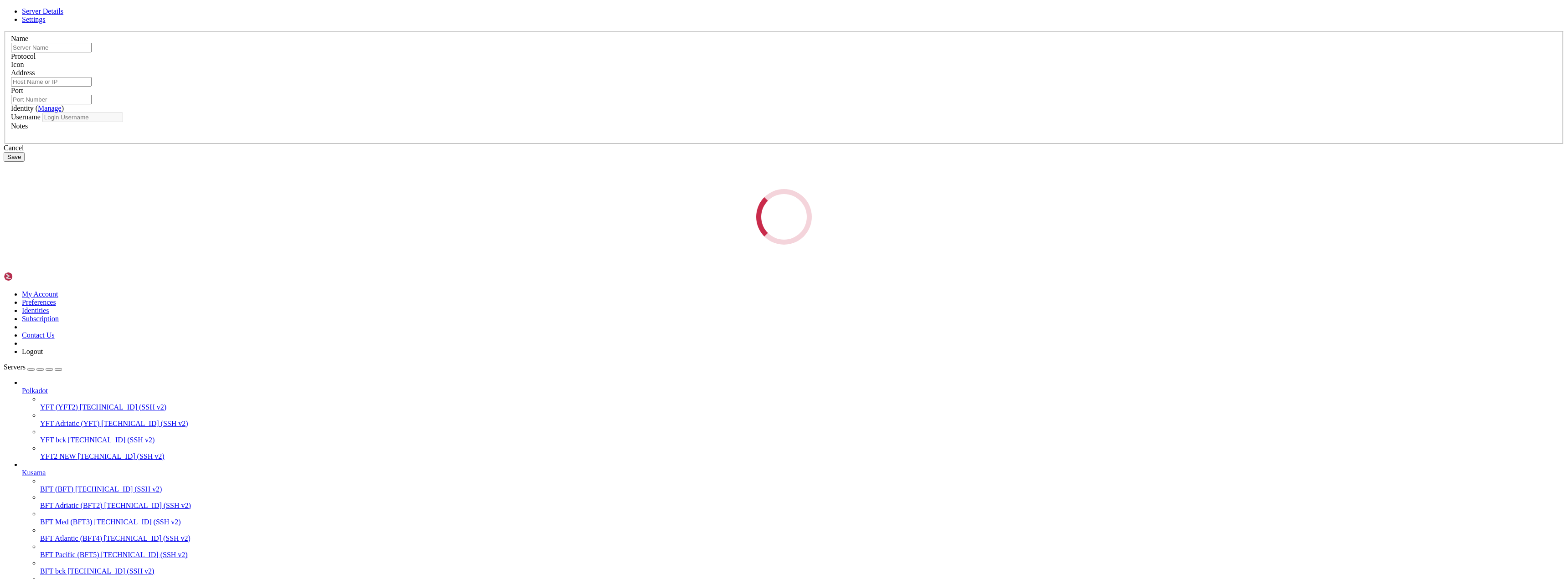
type input "YFT2 NEW"
type input "166.88.57.22"
type input "22"
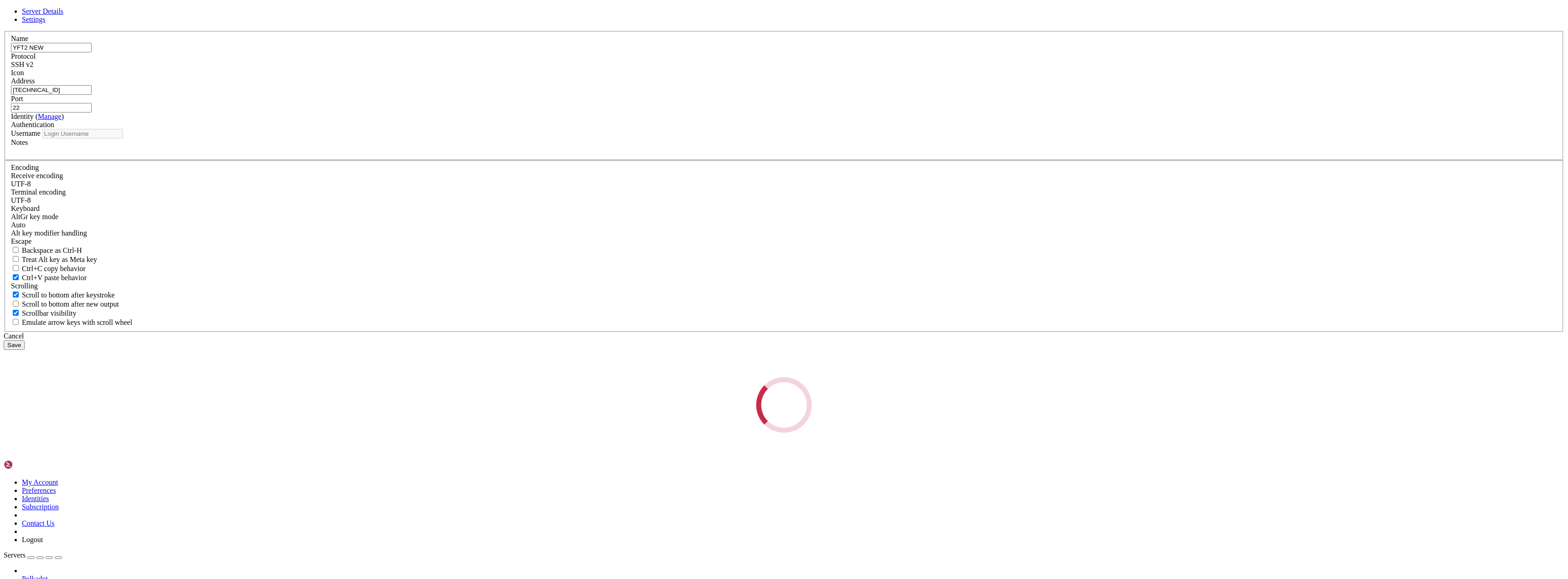
type input "root"
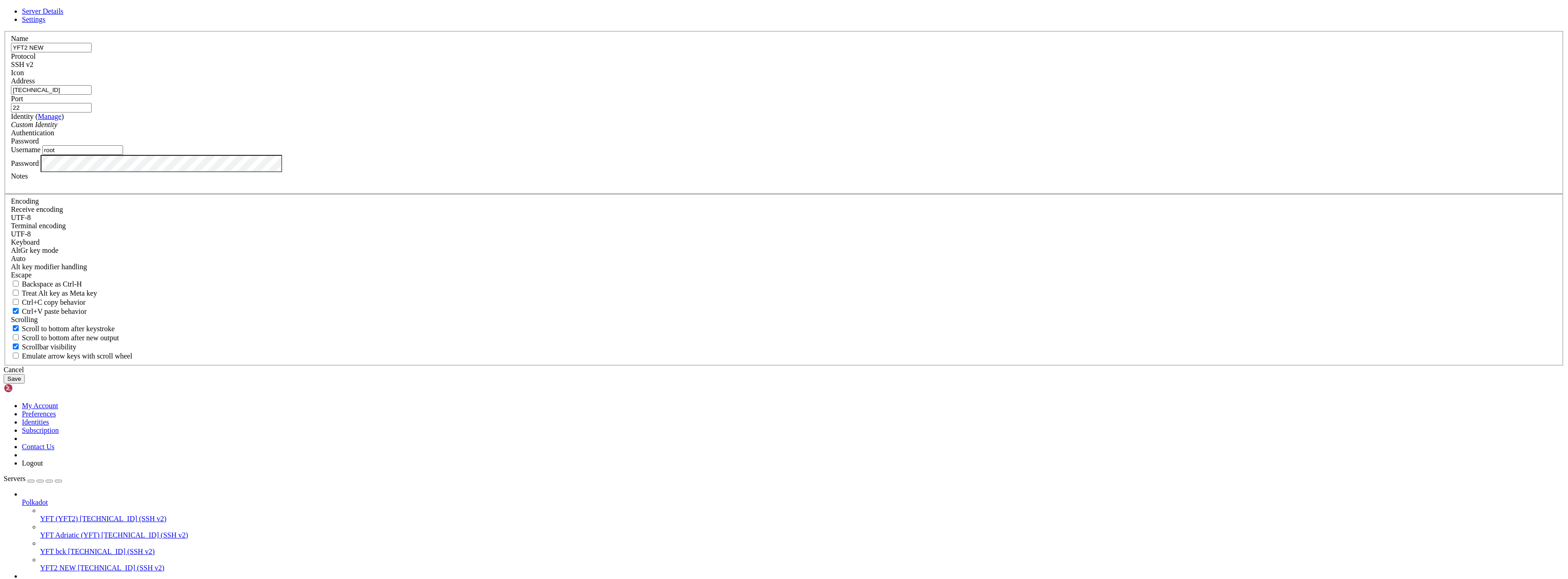
drag, startPoint x: 695, startPoint y: 242, endPoint x: 710, endPoint y: 242, distance: 15.0
click at [92, 95] on input "166.88.57.22" at bounding box center [51, 90] width 81 height 10
type input "[TECHNICAL_ID]"
click at [24, 384] on button "Save" at bounding box center [14, 379] width 21 height 10
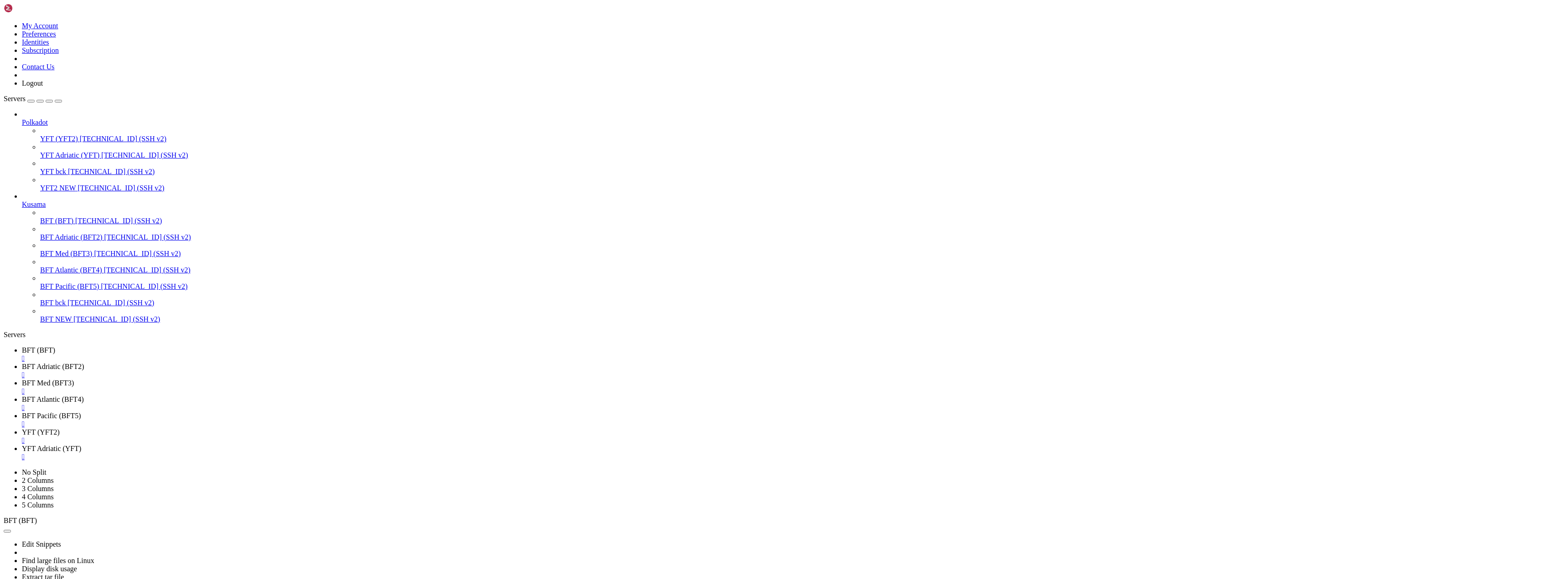
click at [170, 355] on div "" at bounding box center [793, 358] width 1542 height 8
click at [193, 355] on div "" at bounding box center [793, 358] width 1542 height 8
click at [187, 355] on div "" at bounding box center [793, 358] width 1542 height 8
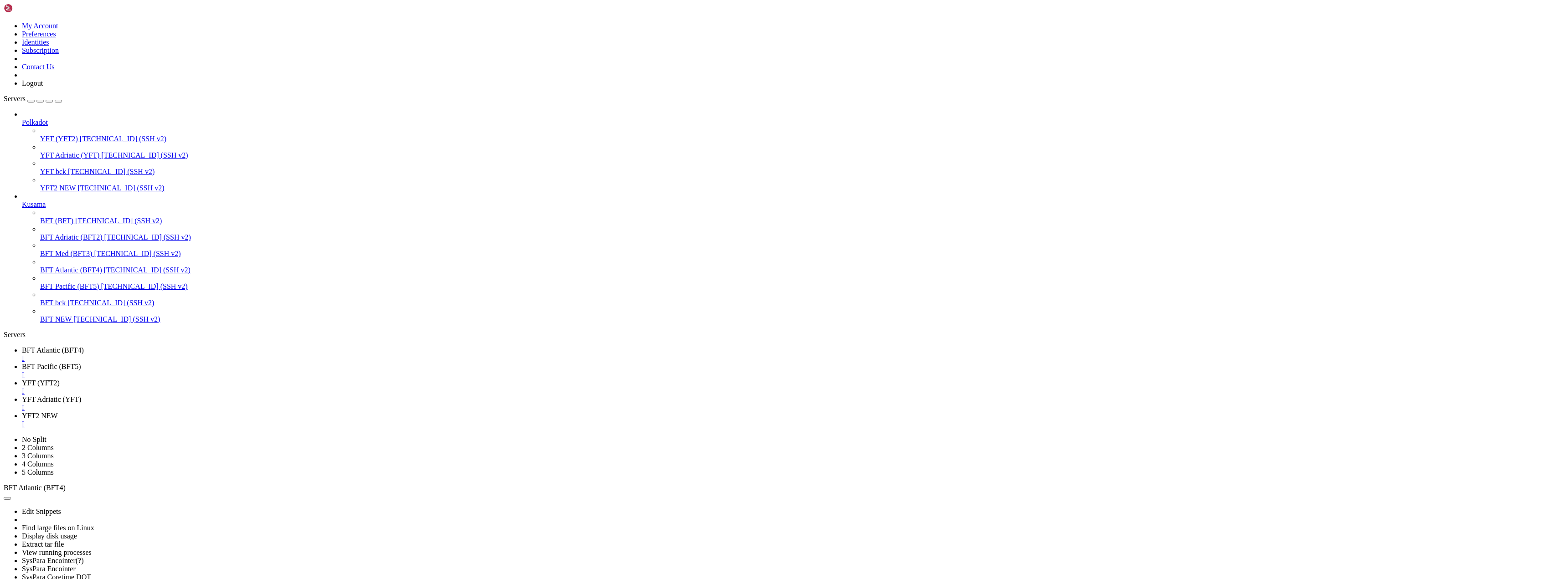
click at [190, 355] on div "" at bounding box center [793, 358] width 1542 height 8
click at [168, 355] on div "" at bounding box center [793, 358] width 1542 height 8
click at [192, 355] on div "" at bounding box center [793, 358] width 1542 height 8
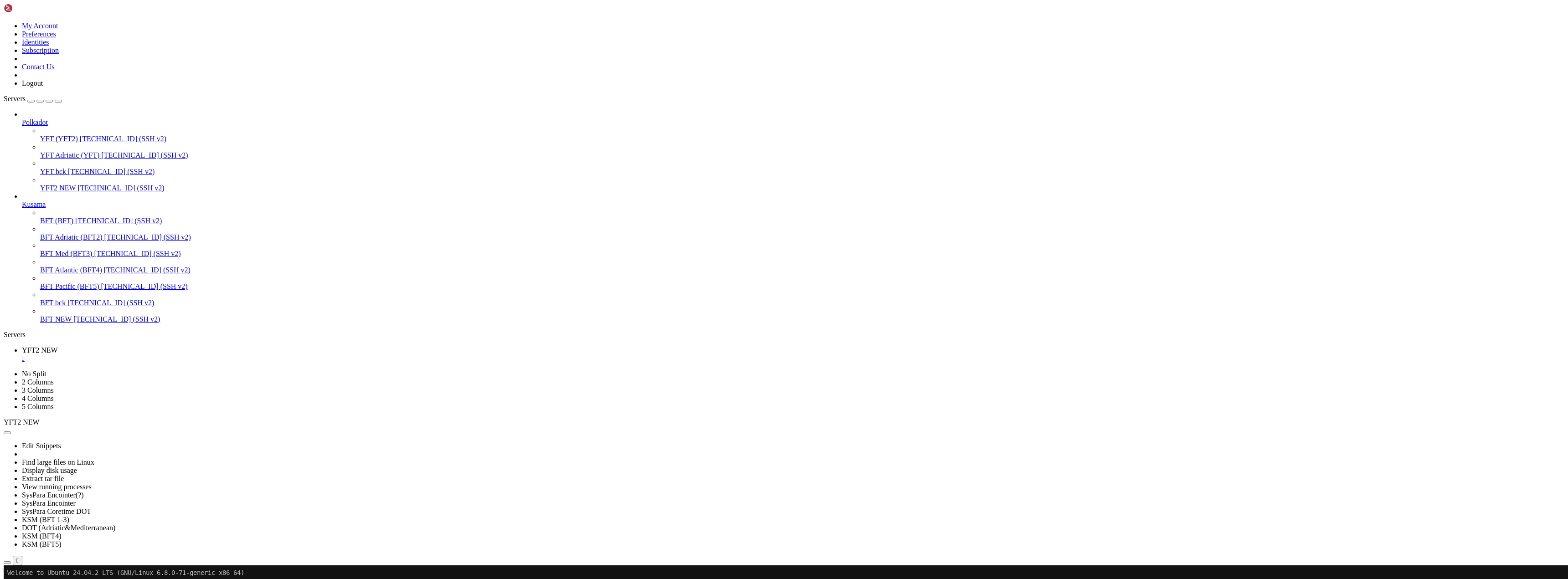
drag, startPoint x: 110, startPoint y: 737, endPoint x: 86, endPoint y: 745, distance: 25.3
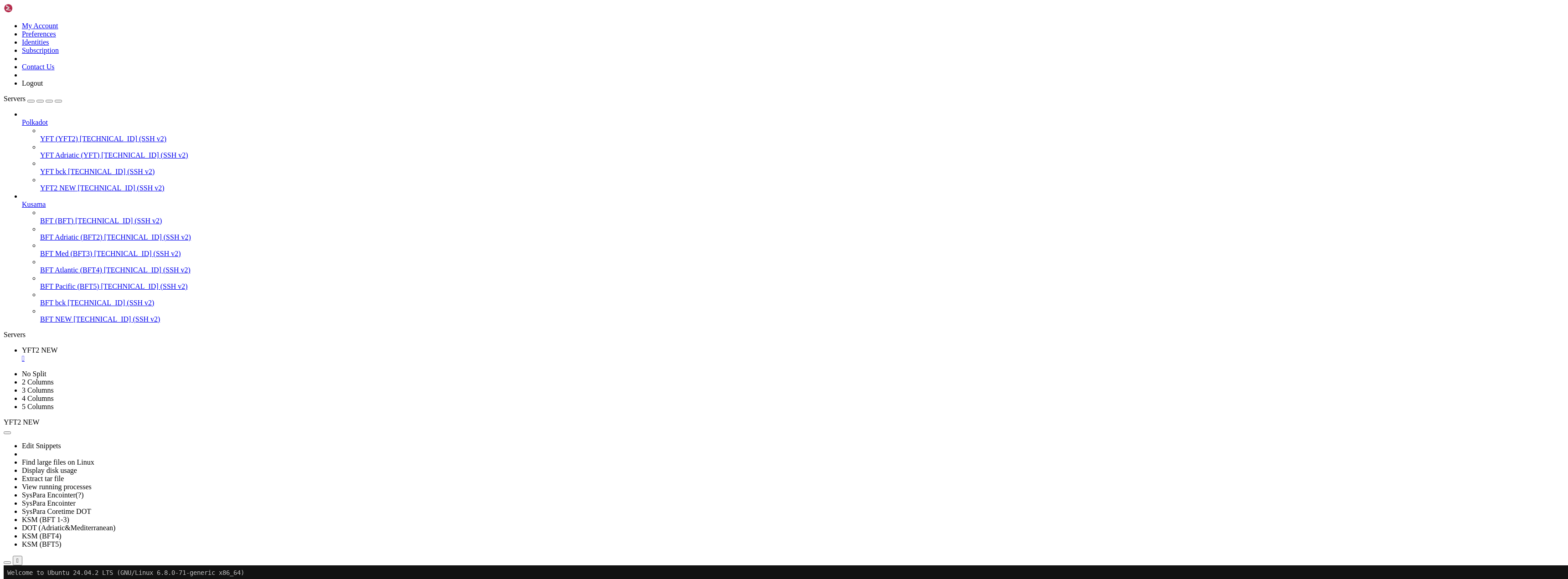
scroll to position [8, 0]
drag, startPoint x: 88, startPoint y: 1078, endPoint x: 79, endPoint y: 1074, distance: 9.8
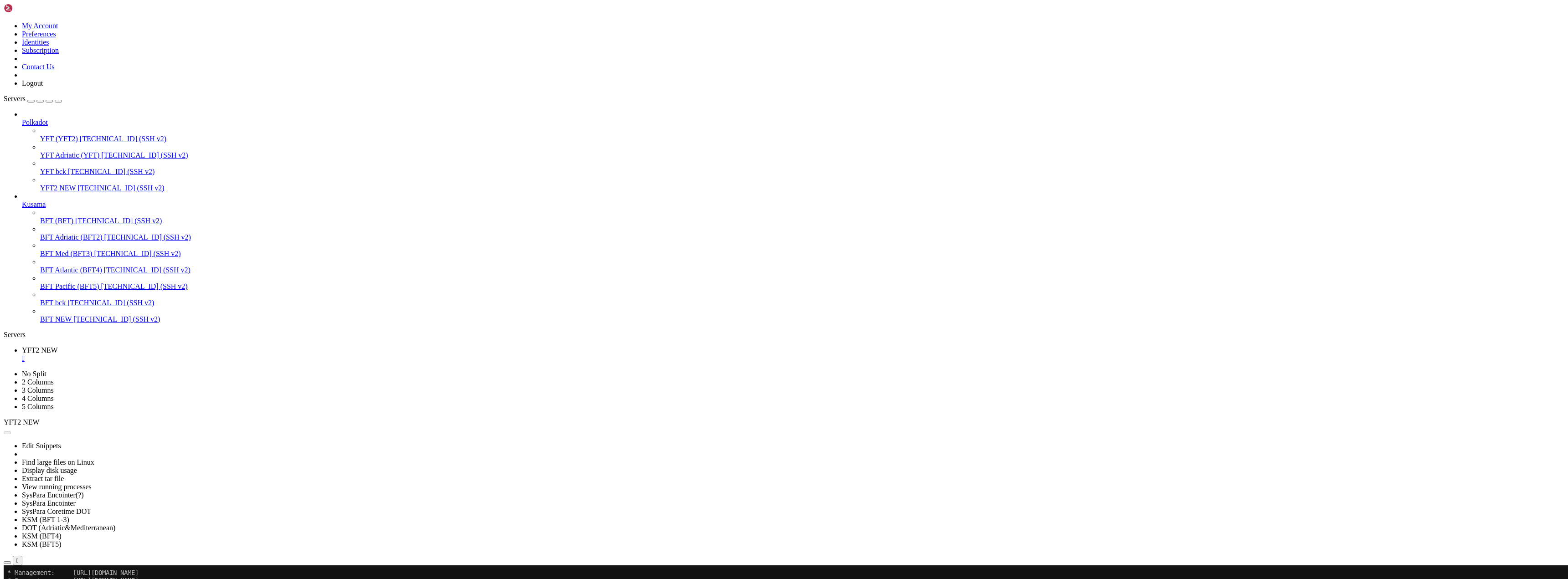
scroll to position [39, 0]
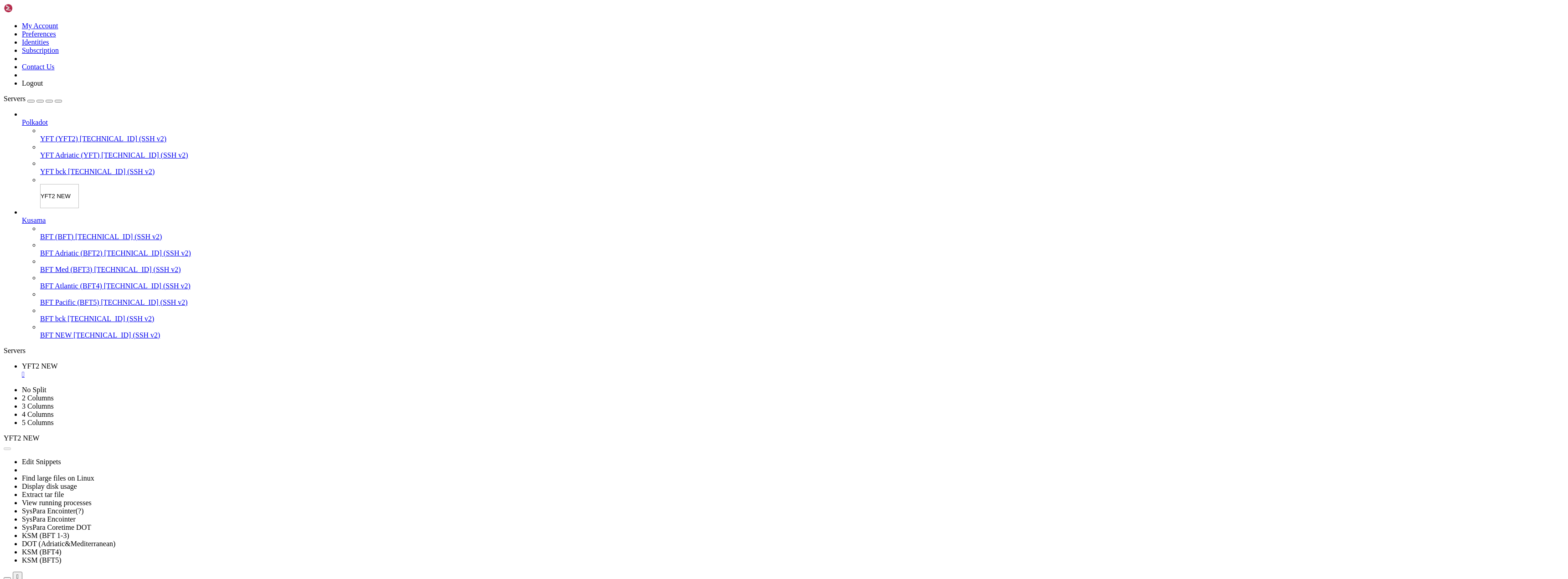
click at [41, 184] on input "YFT2 NEW" at bounding box center [60, 196] width 39 height 24
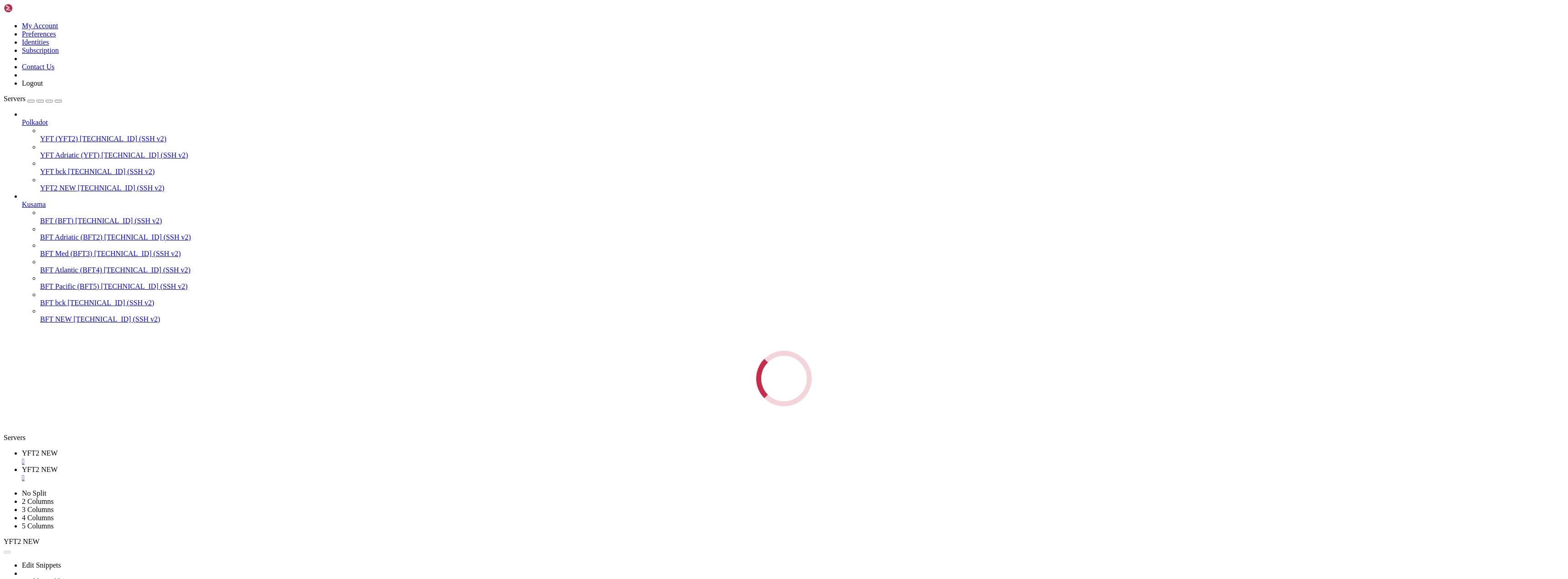
scroll to position [0, 0]
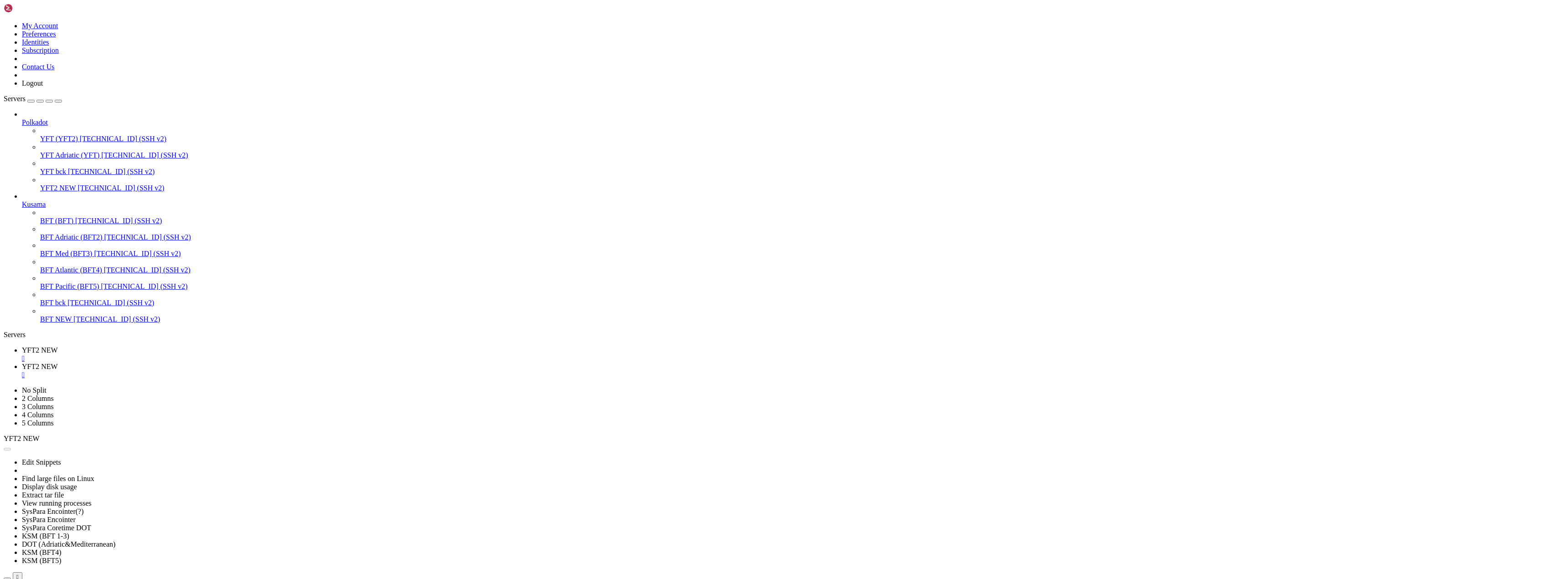
click at [236, 362] on link "YFT2 NEW " at bounding box center [793, 370] width 1542 height 16
click at [234, 371] on div "" at bounding box center [793, 375] width 1542 height 8
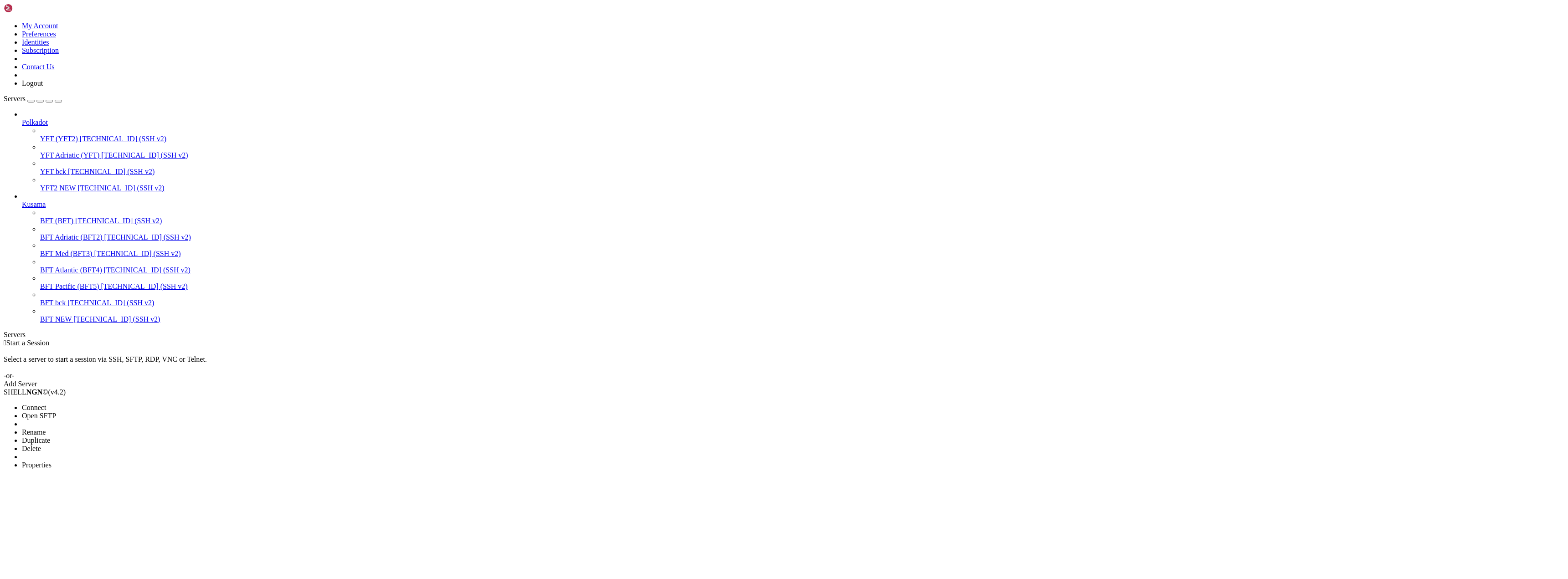
click at [52, 461] on span "Properties" at bounding box center [37, 465] width 30 height 8
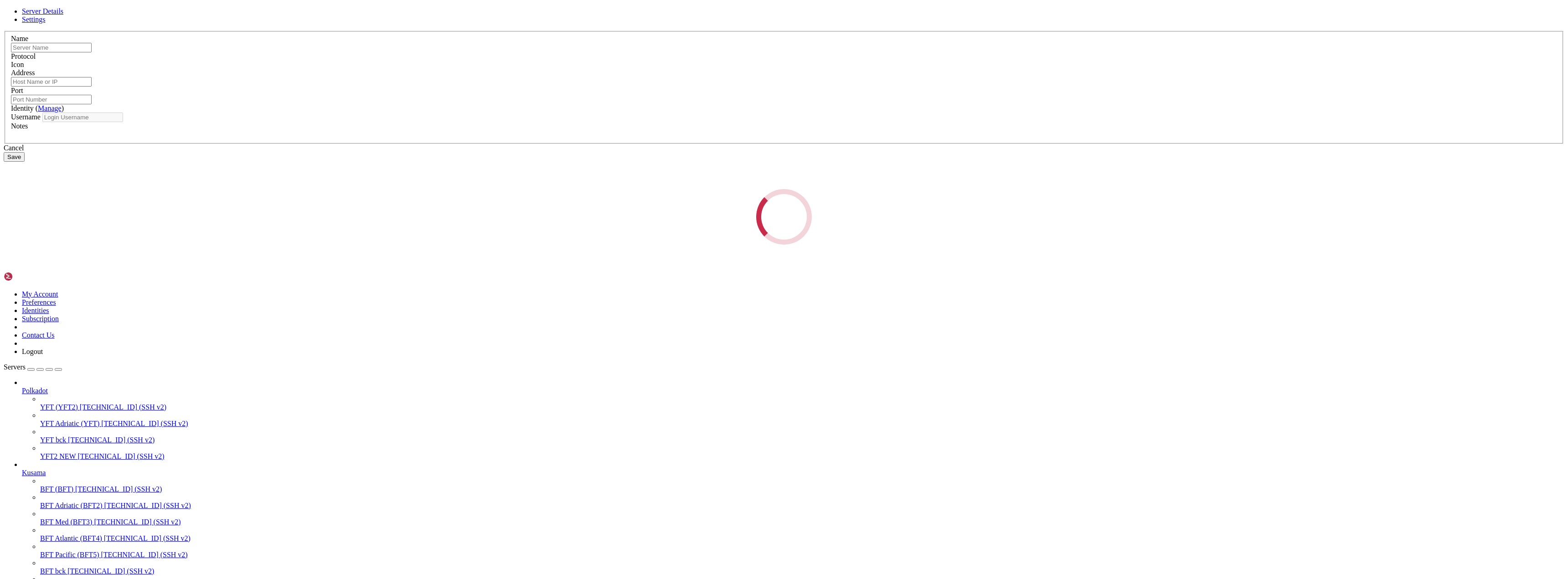
type input "YFT2 NEW"
type input "[TECHNICAL_ID]"
type input "22"
type input "root"
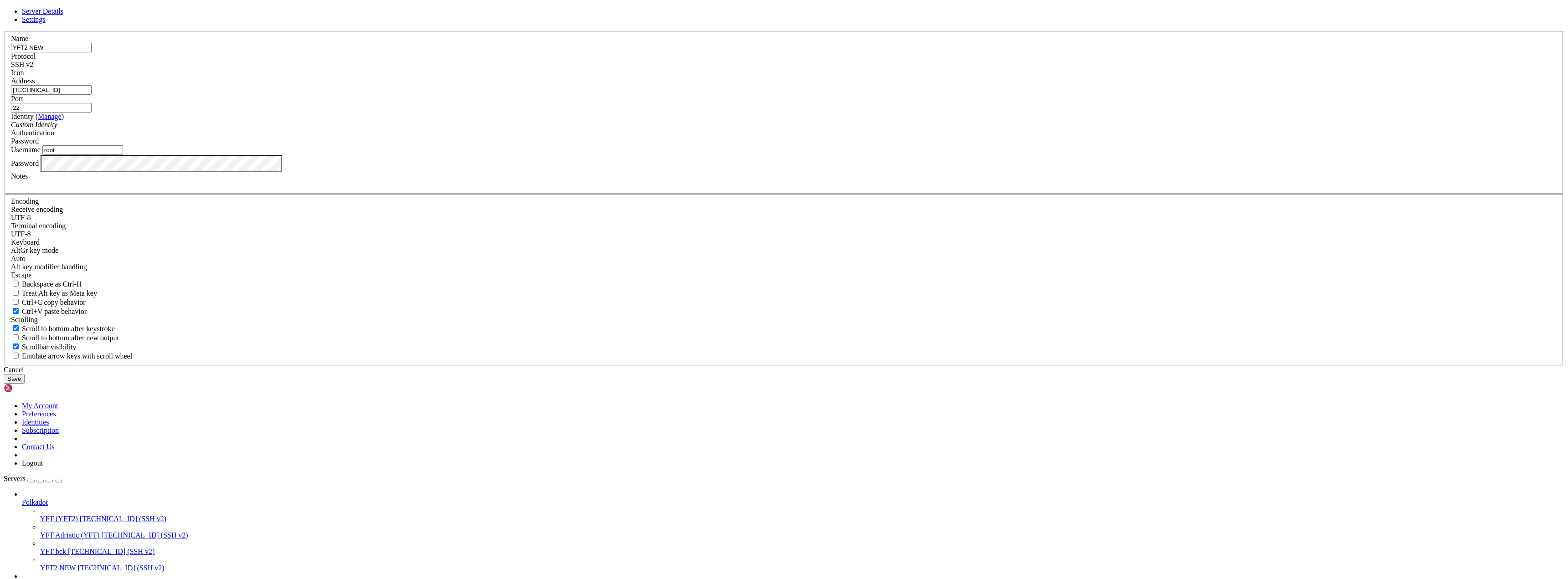
click at [92, 52] on input "YFT2 NEW" at bounding box center [51, 47] width 81 height 10
type input "BFT NEW"
click at [123, 155] on input "root" at bounding box center [83, 150] width 81 height 10
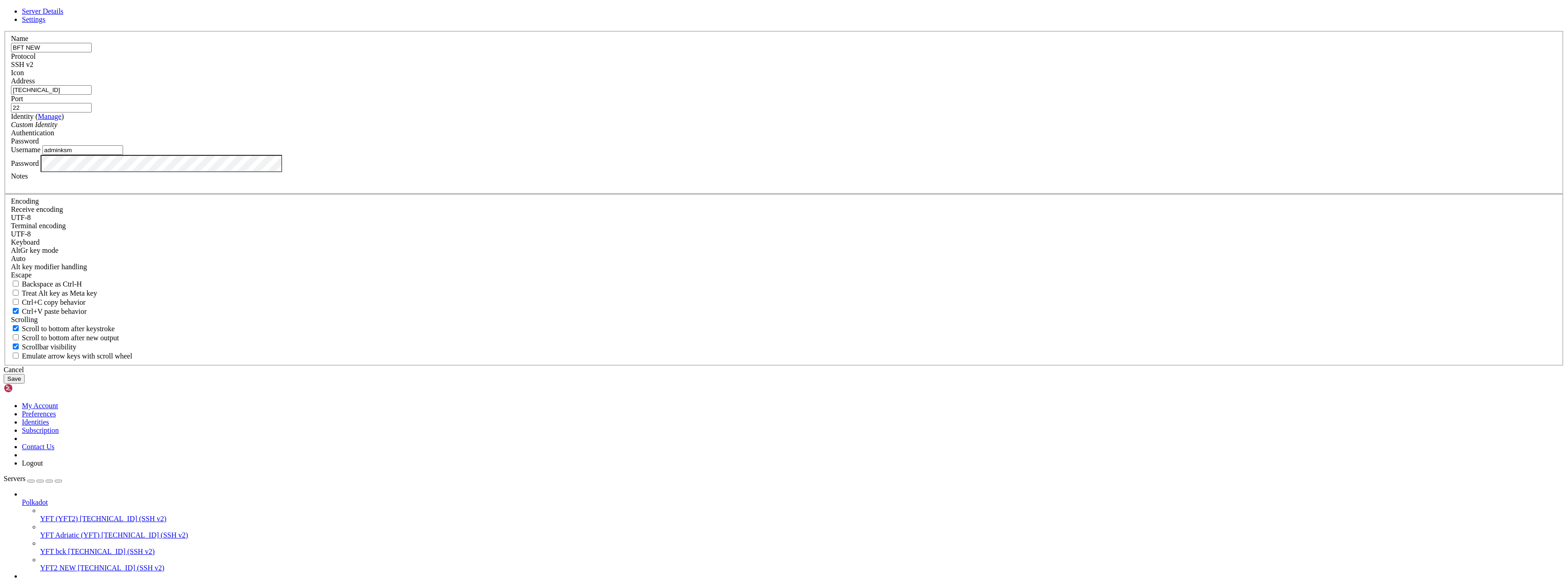
type input "adminksm"
click at [24, 384] on button "Save" at bounding box center [14, 379] width 21 height 10
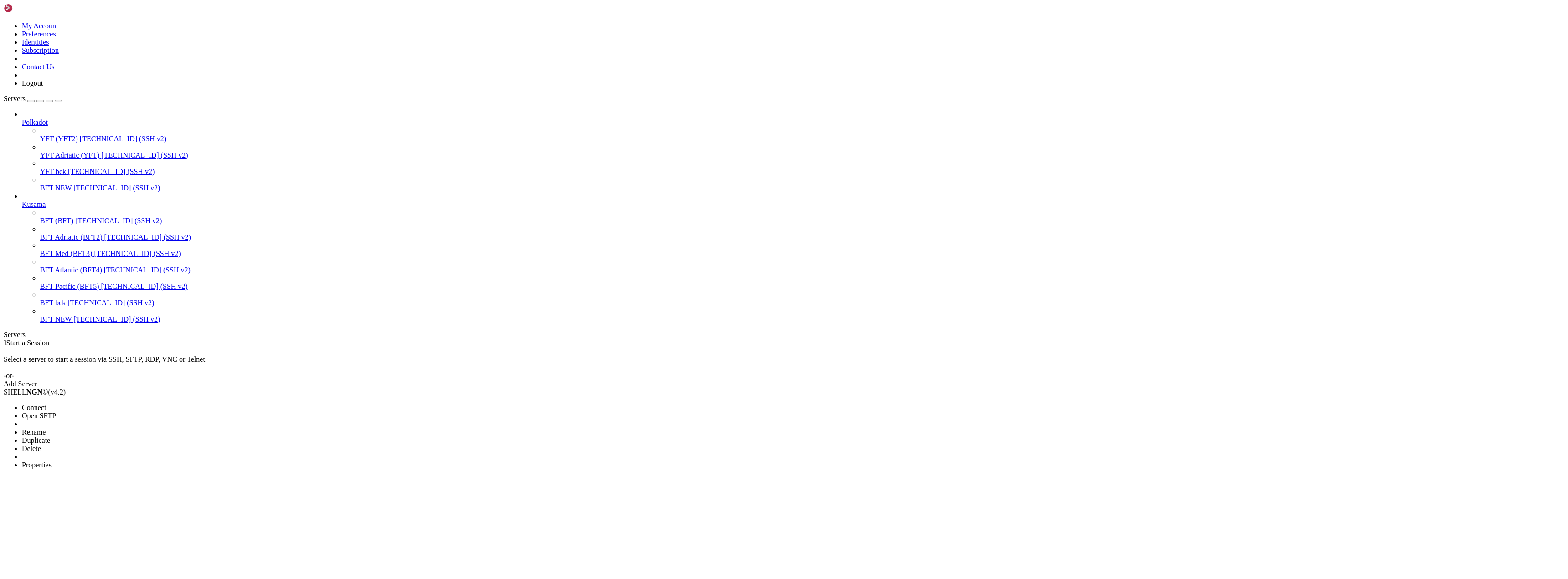
click at [73, 445] on li "Delete" at bounding box center [63, 448] width 83 height 8
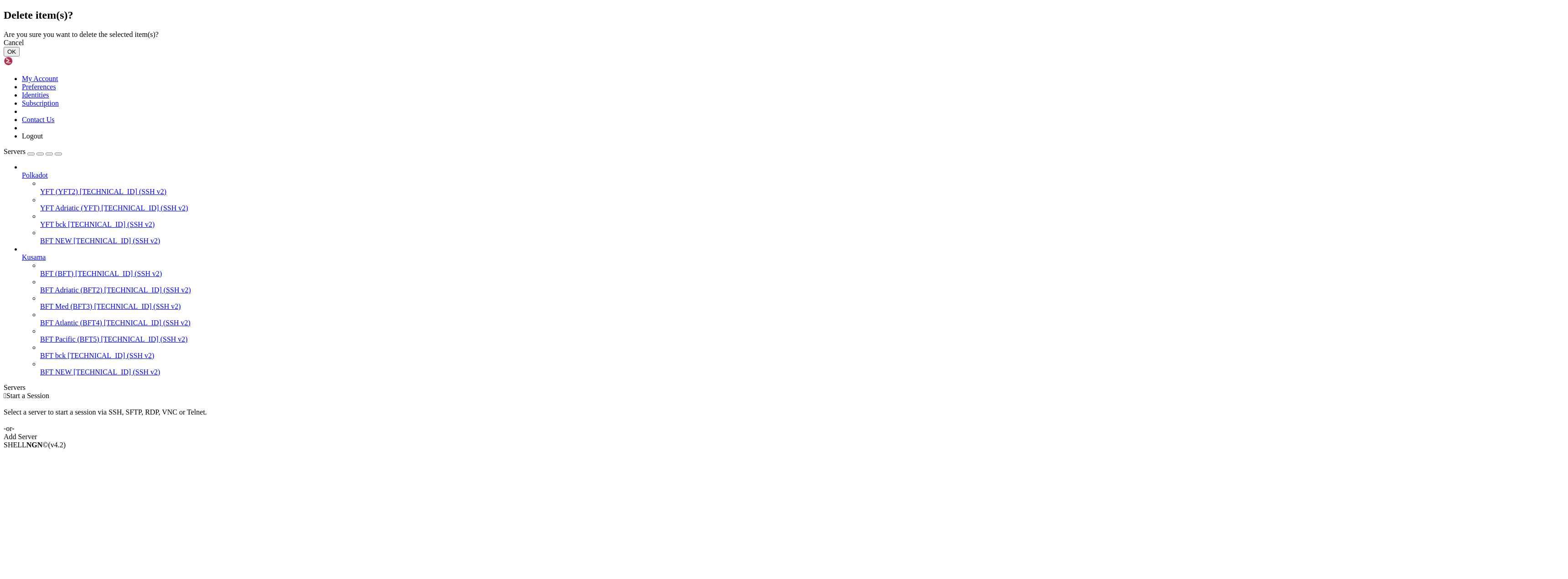
click at [19, 57] on button "OK" at bounding box center [12, 52] width 16 height 10
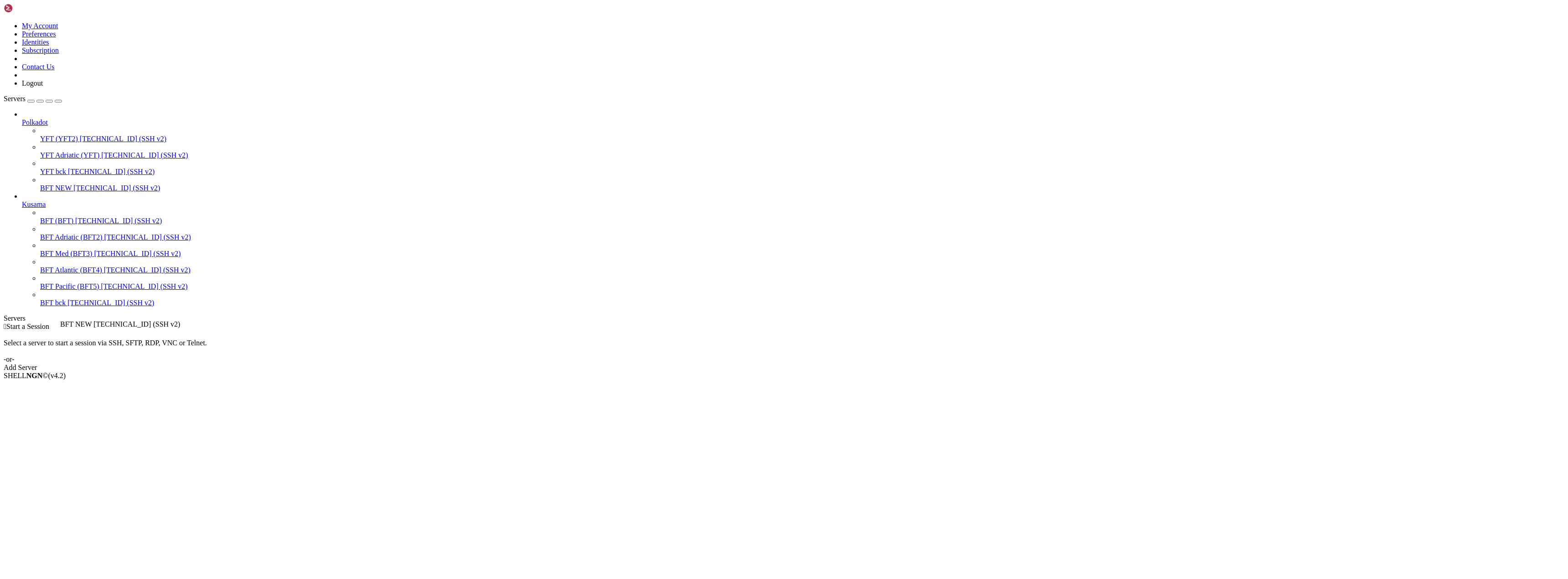
drag, startPoint x: 23, startPoint y: 152, endPoint x: 58, endPoint y: 317, distance: 168.7
drag, startPoint x: 23, startPoint y: 290, endPoint x: 24, endPoint y: 312, distance: 22.0
drag, startPoint x: 23, startPoint y: 293, endPoint x: 28, endPoint y: 328, distance: 35.4
click at [46, 420] on li "Duplicate" at bounding box center [63, 423] width 83 height 8
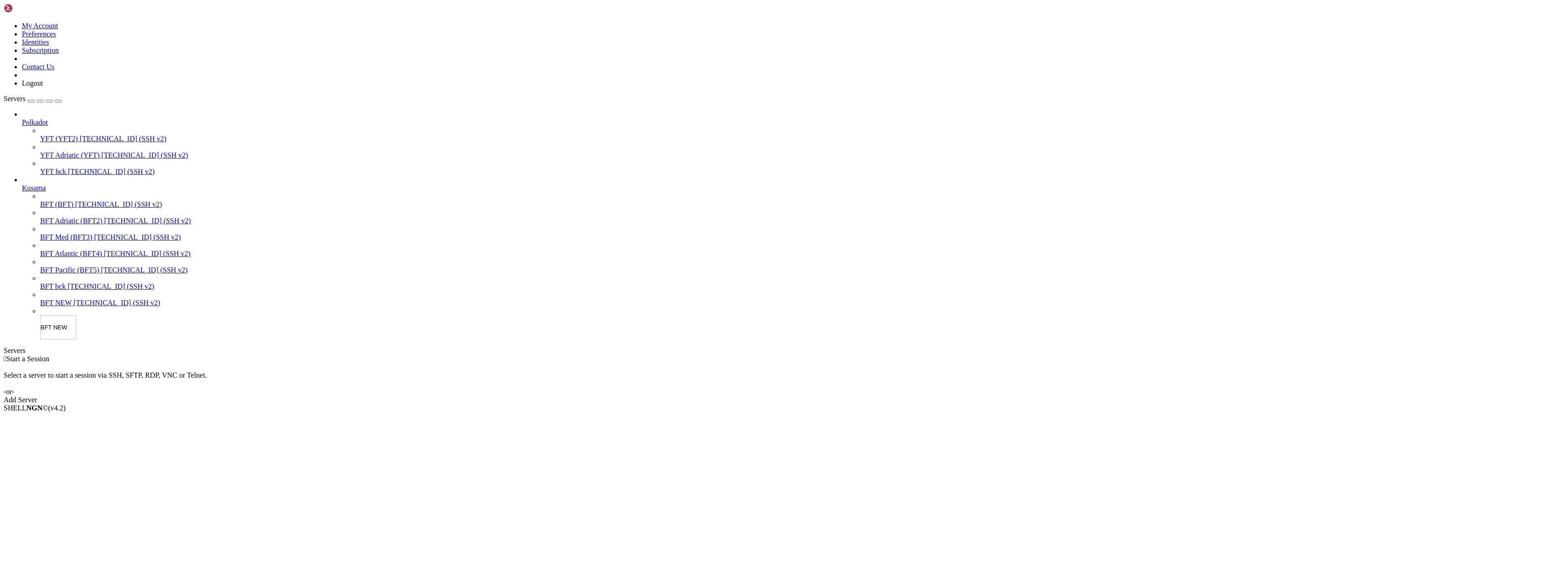
click at [46, 339] on input "BFT NEW" at bounding box center [58, 327] width 36 height 24
type input "BFT2 NEW"
click at [105, 461] on li "Properties" at bounding box center [63, 465] width 83 height 8
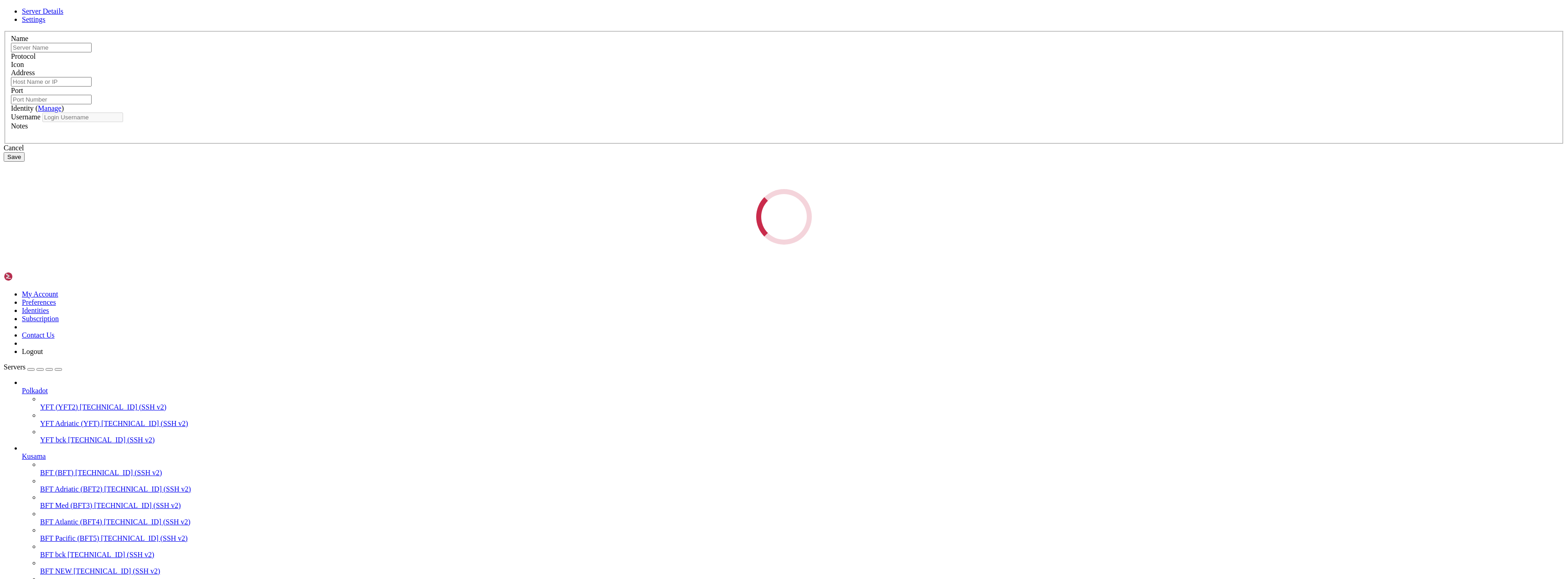
type input "BFT2 NEW"
type input "[TECHNICAL_ID]"
type input "22"
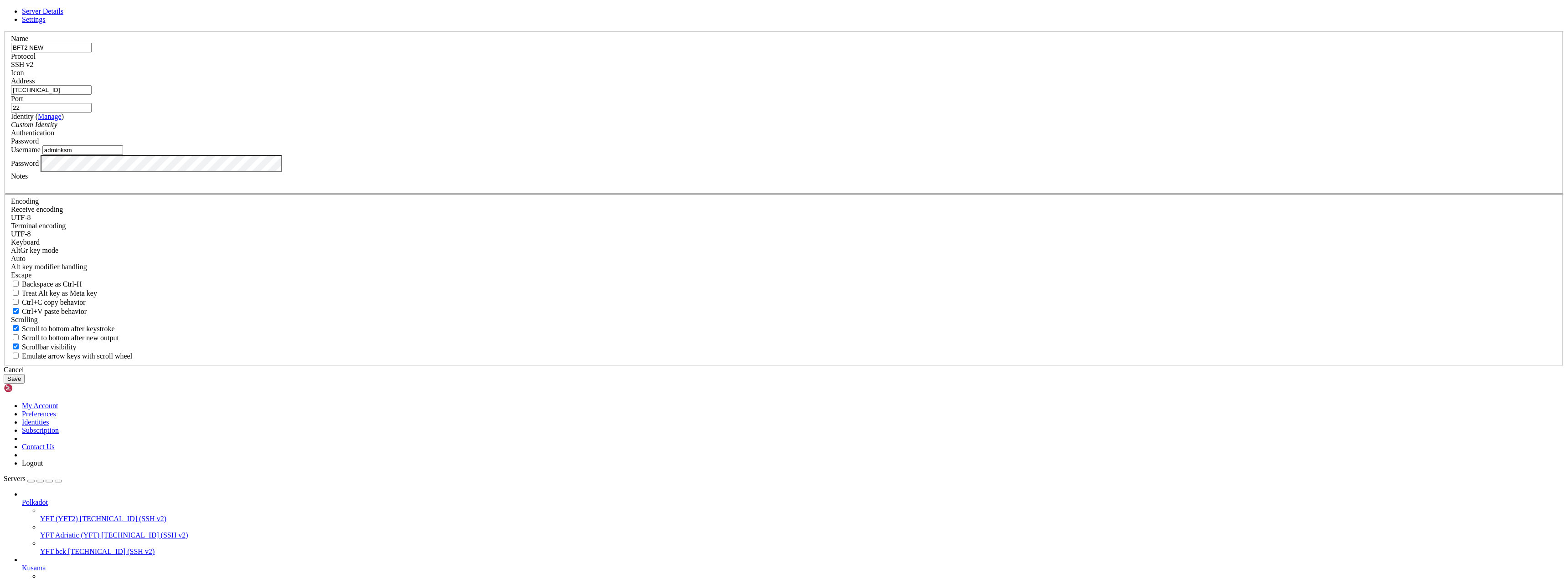
click at [123, 155] on input "adminksm" at bounding box center [83, 150] width 81 height 10
type input "adminksm1"
click at [24, 384] on button "Save" at bounding box center [14, 379] width 21 height 10
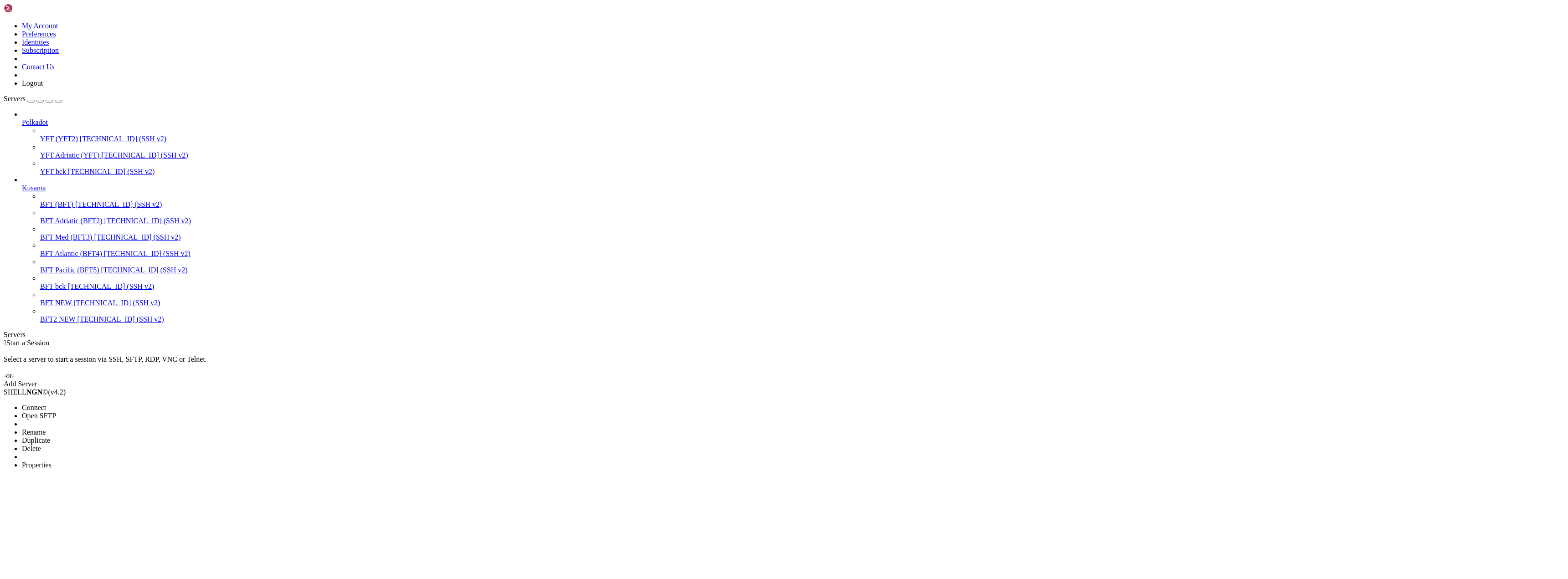
click at [92, 403] on li "Connect" at bounding box center [63, 407] width 83 height 8
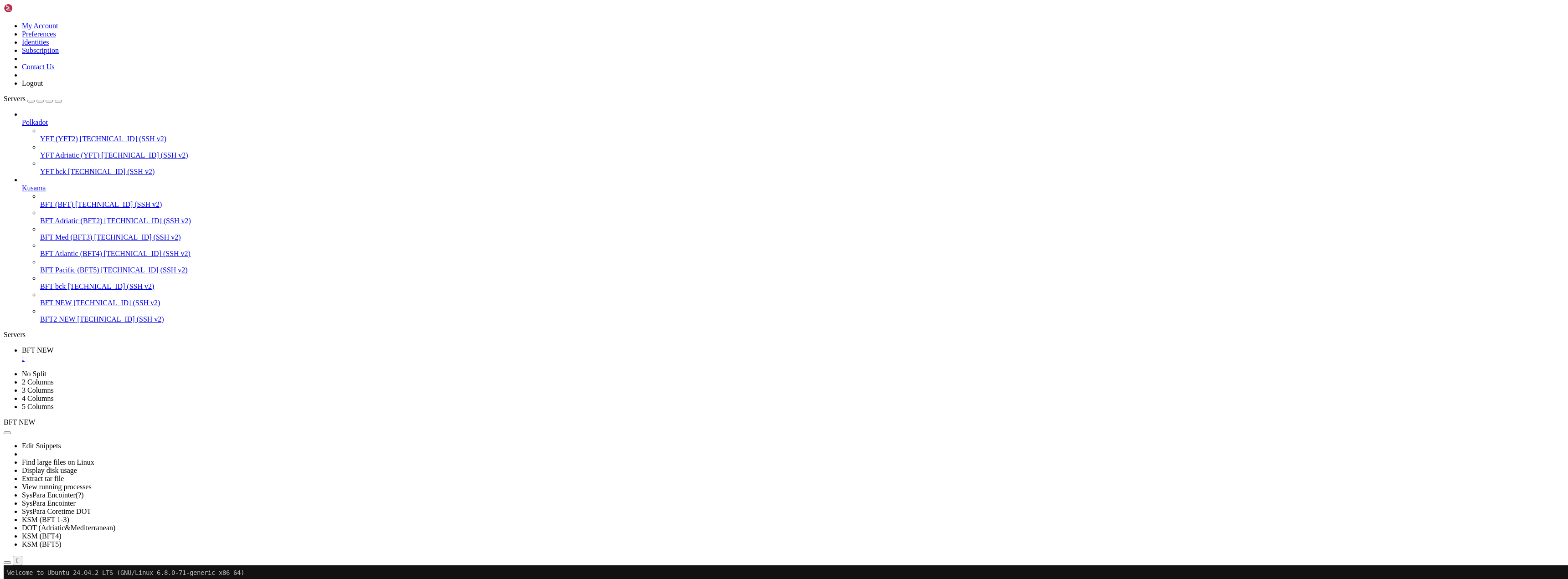
drag, startPoint x: 105, startPoint y: 739, endPoint x: 86, endPoint y: 764, distance: 31.4
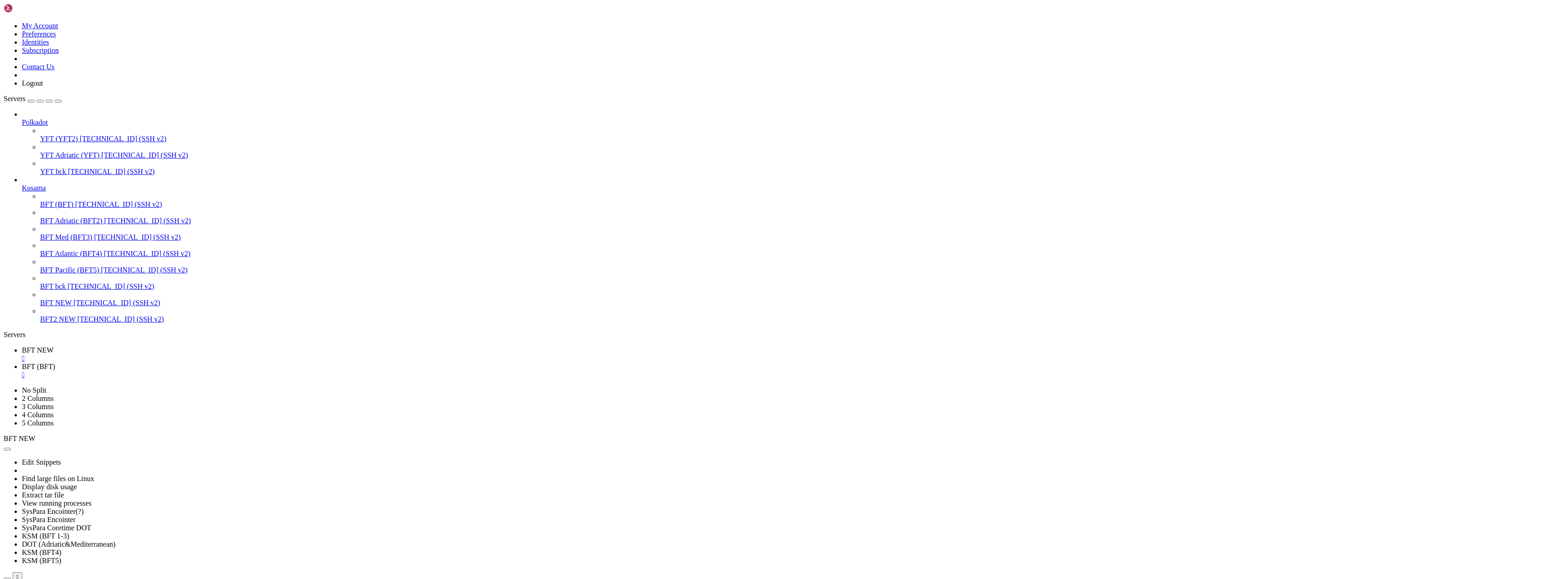
scroll to position [558, 0]
click at [228, 371] on div "" at bounding box center [793, 375] width 1542 height 8
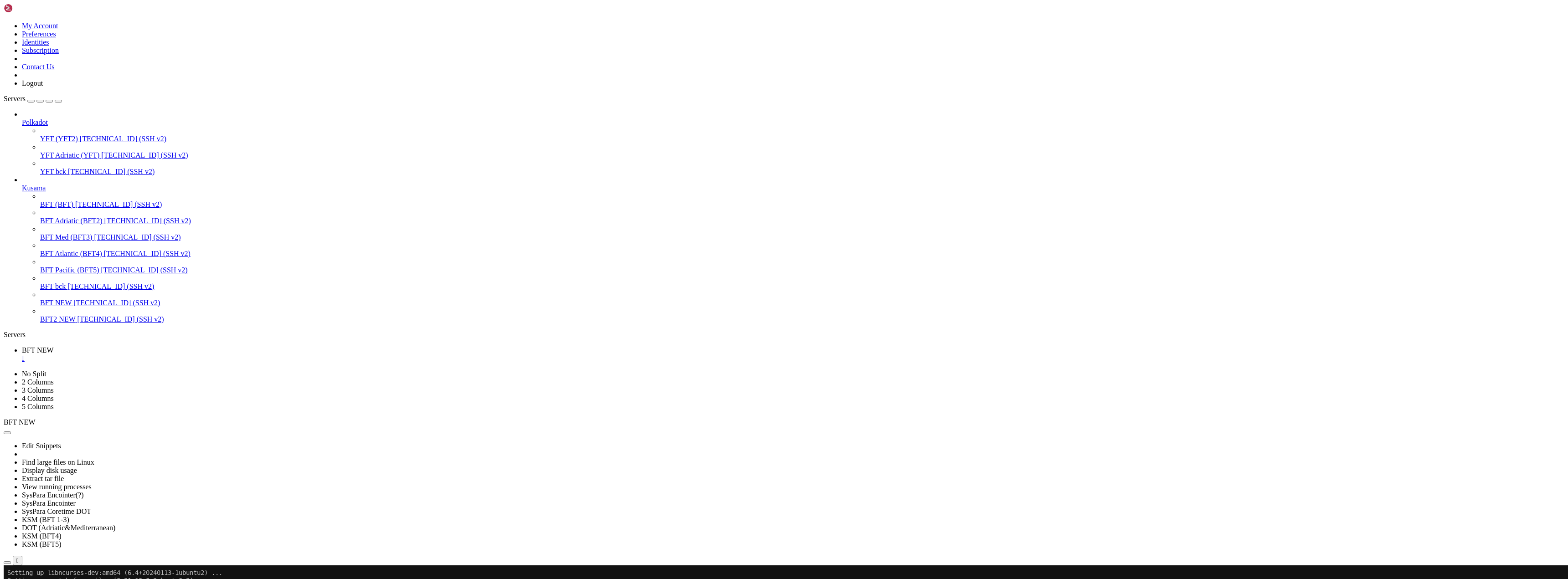
scroll to position [3879, 0]
drag, startPoint x: 97, startPoint y: 1081, endPoint x: 89, endPoint y: 1082, distance: 8.1
drag, startPoint x: 111, startPoint y: 1080, endPoint x: 104, endPoint y: 1079, distance: 7.1
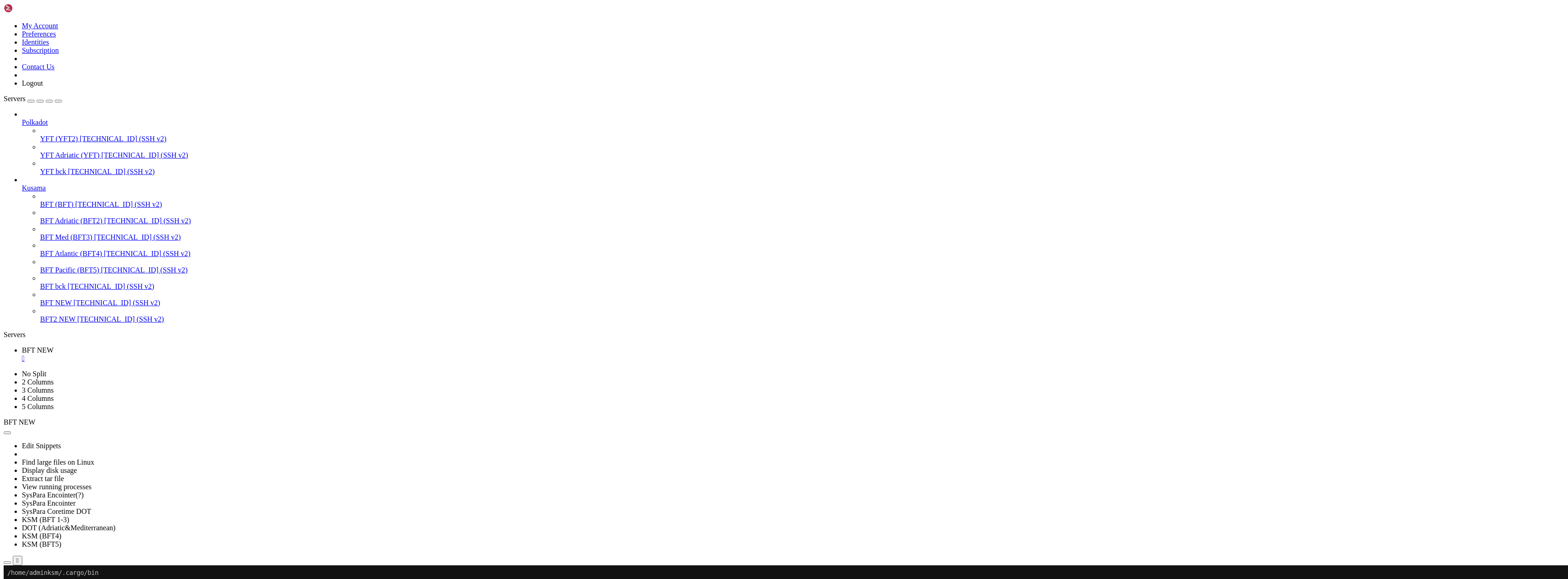
scroll to position [4700, 0]
drag, startPoint x: 93, startPoint y: 513, endPoint x: 198, endPoint y: 555, distance: 113.1
click at [7, 565] on div at bounding box center [5, 565] width 4 height 0
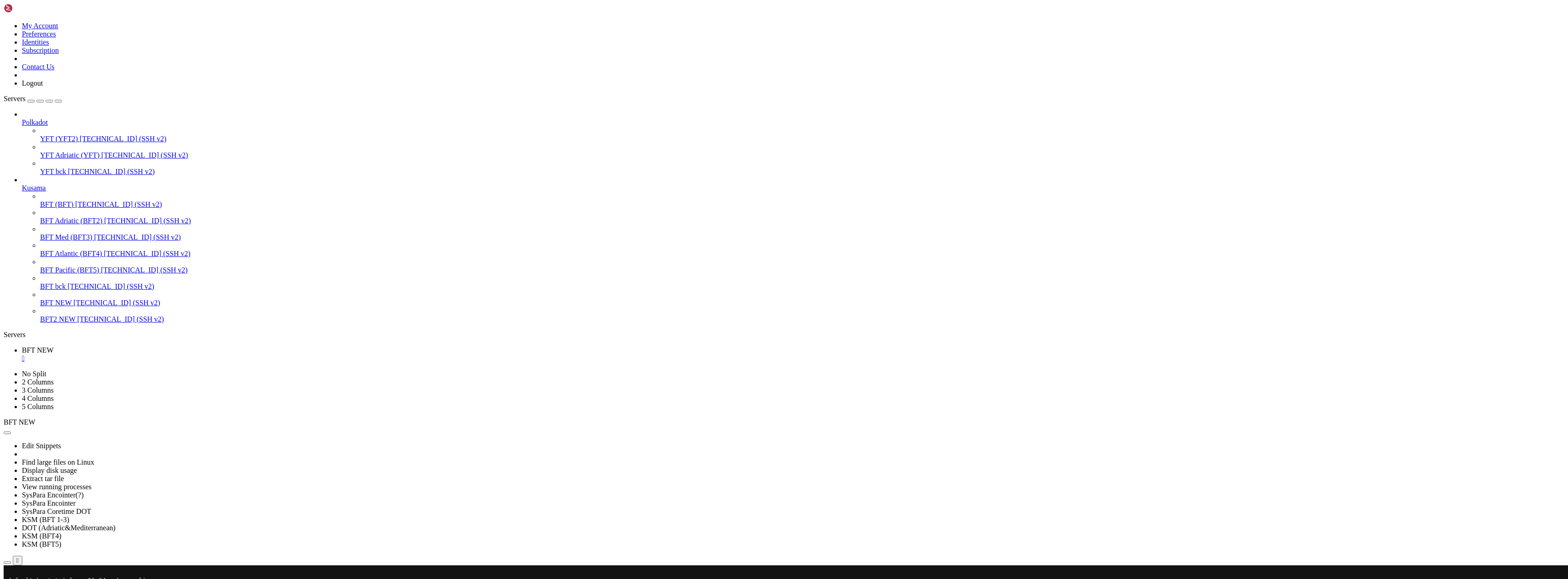
drag, startPoint x: 125, startPoint y: 1081, endPoint x: 111, endPoint y: 1080, distance: 14.0
drag, startPoint x: 202, startPoint y: 1122, endPoint x: 95, endPoint y: 1078, distance: 115.7
drag, startPoint x: 95, startPoint y: 1078, endPoint x: 86, endPoint y: 1081, distance: 9.5
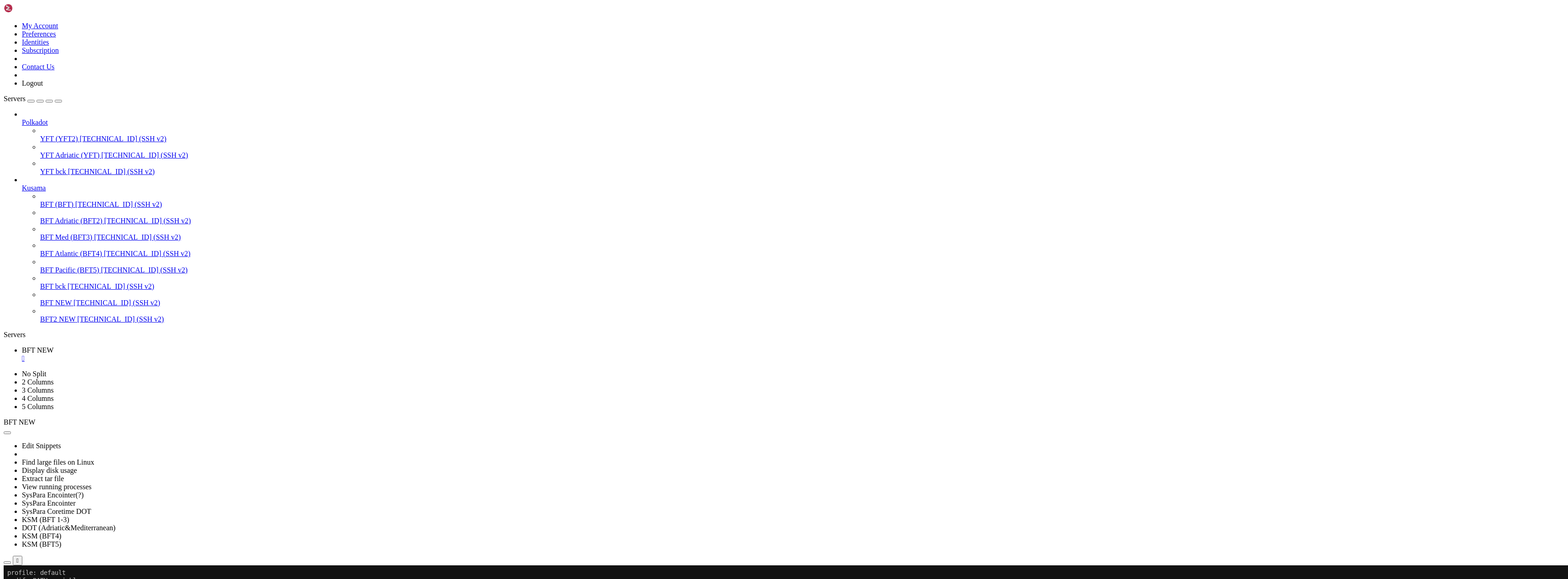
drag, startPoint x: 103, startPoint y: 1080, endPoint x: 201, endPoint y: 1121, distance: 106.2
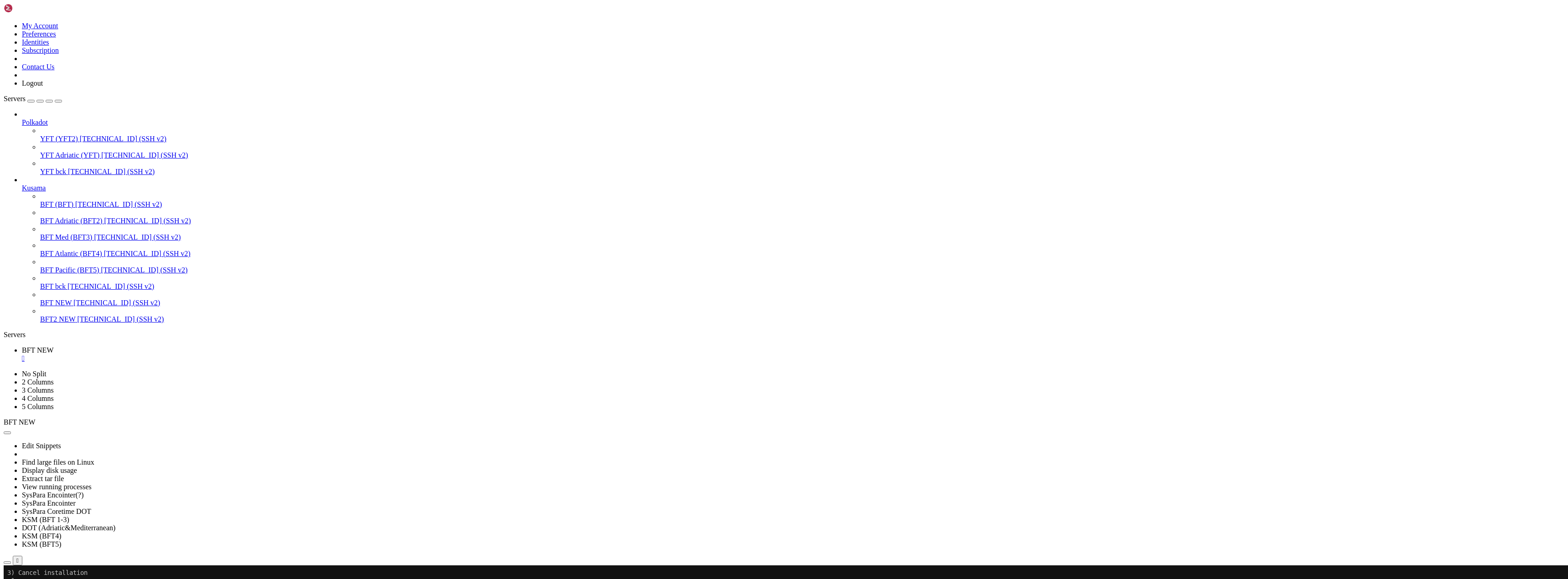
drag, startPoint x: 201, startPoint y: 1118, endPoint x: 81, endPoint y: 1081, distance: 125.6
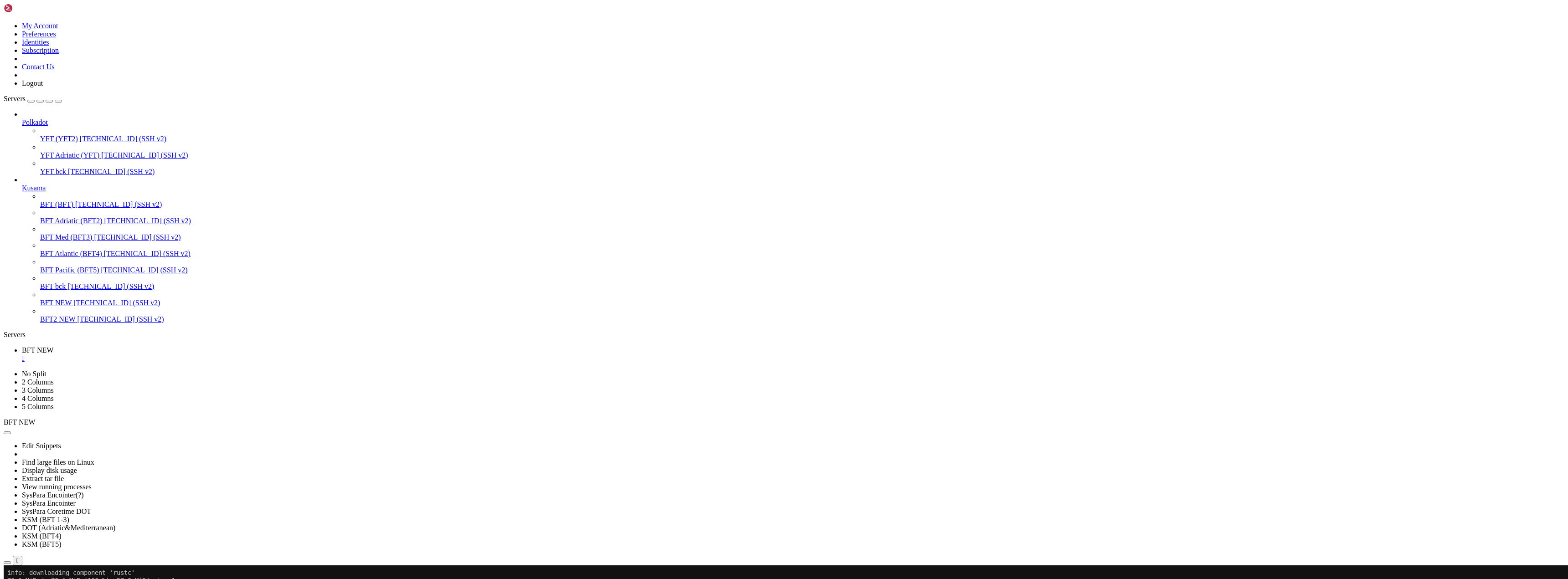
drag, startPoint x: 164, startPoint y: 1069, endPoint x: 152, endPoint y: 1076, distance: 13.9
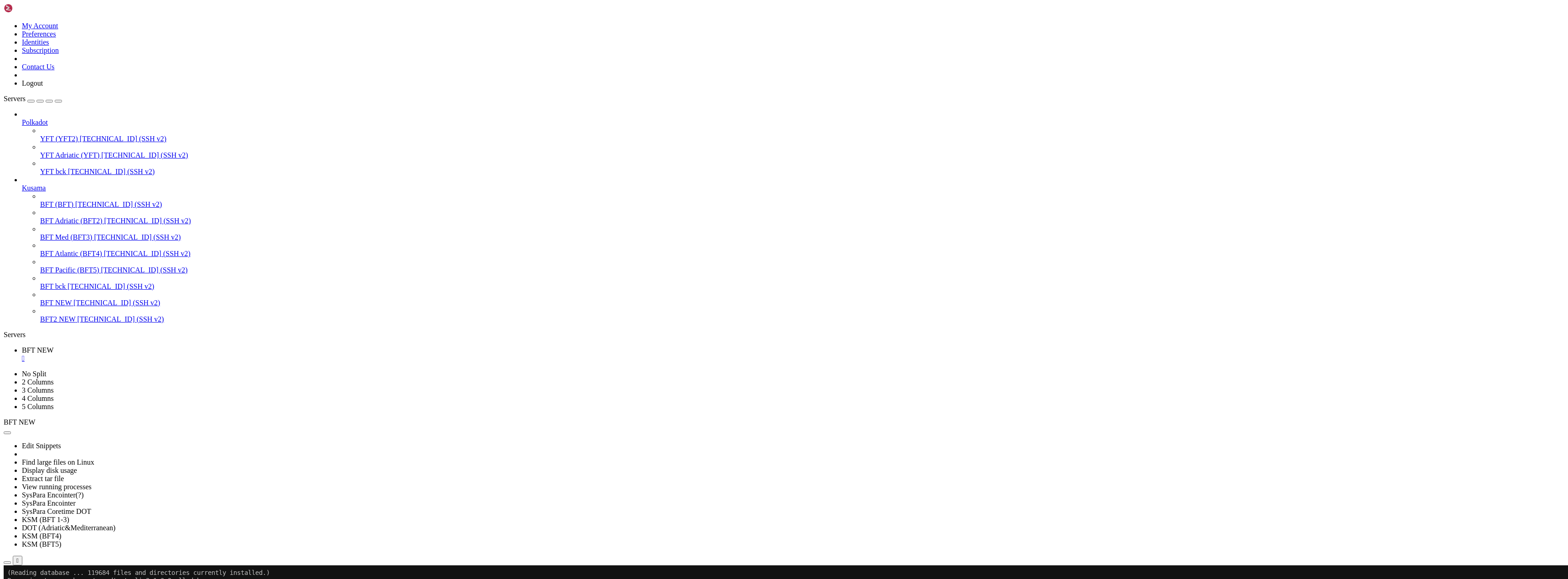
drag, startPoint x: 92, startPoint y: 1078, endPoint x: 523, endPoint y: 1070, distance: 431.1
drag, startPoint x: 169, startPoint y: 1080, endPoint x: 150, endPoint y: 1081, distance: 19.0
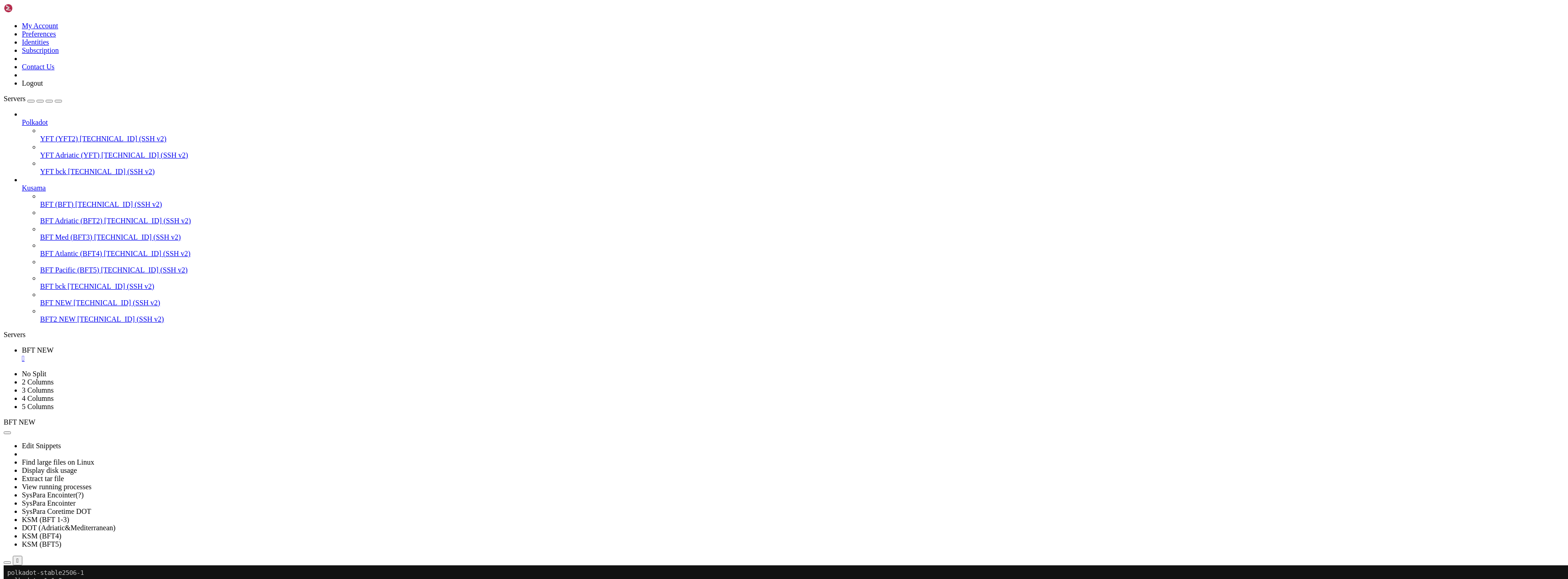
scroll to position [7123, 0]
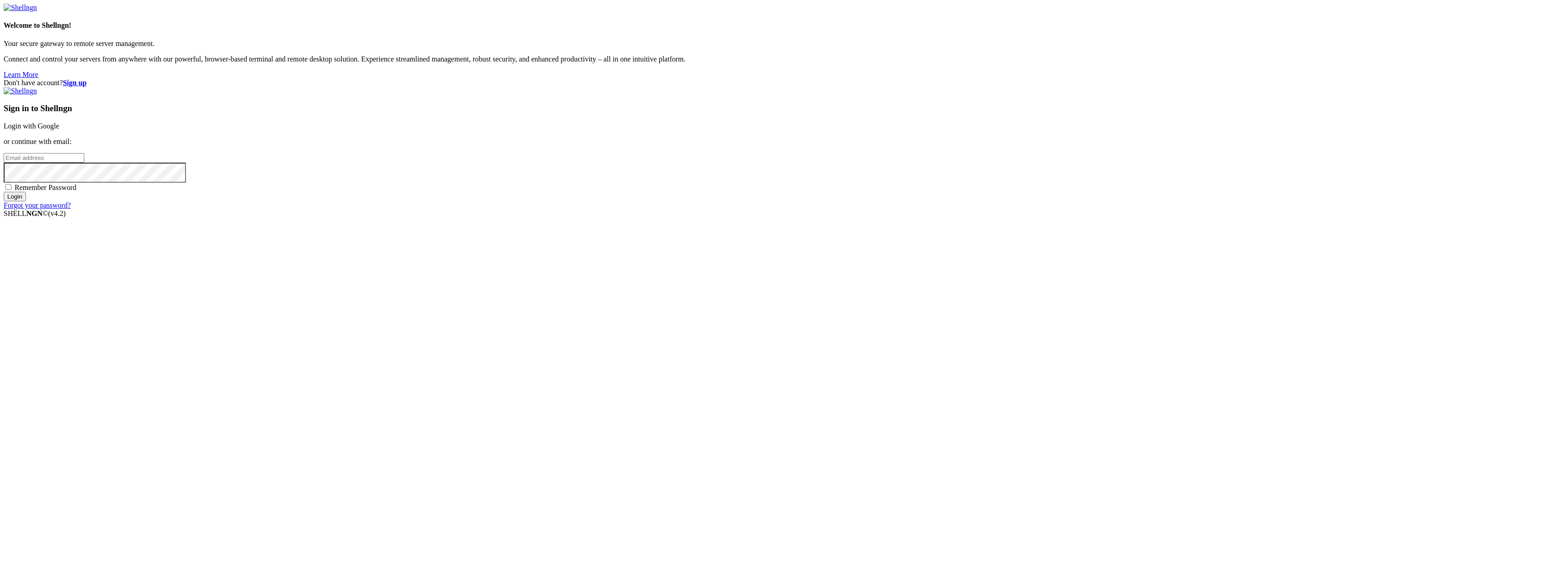
type input "[EMAIL_ADDRESS][DOMAIN_NAME]"
click at [26, 201] on input "Login" at bounding box center [15, 196] width 23 height 10
click at [26, 209] on input "Login" at bounding box center [15, 205] width 23 height 10
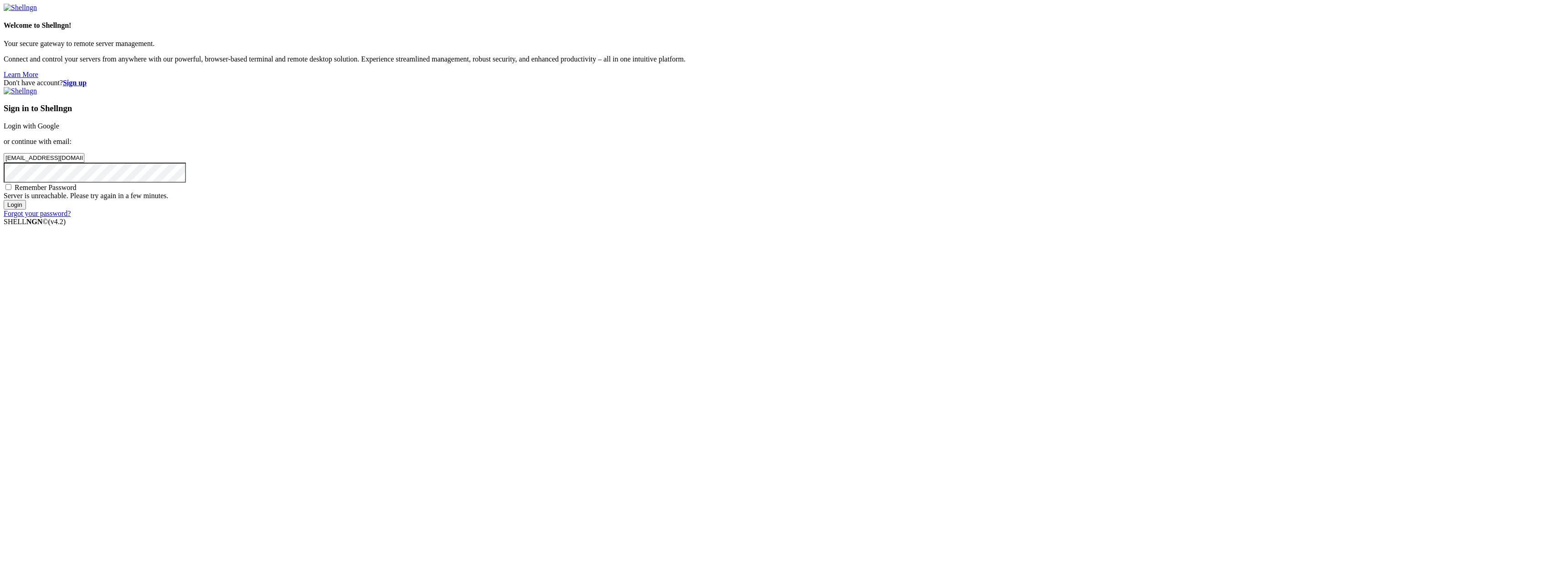
click at [26, 209] on input "Login" at bounding box center [15, 205] width 23 height 10
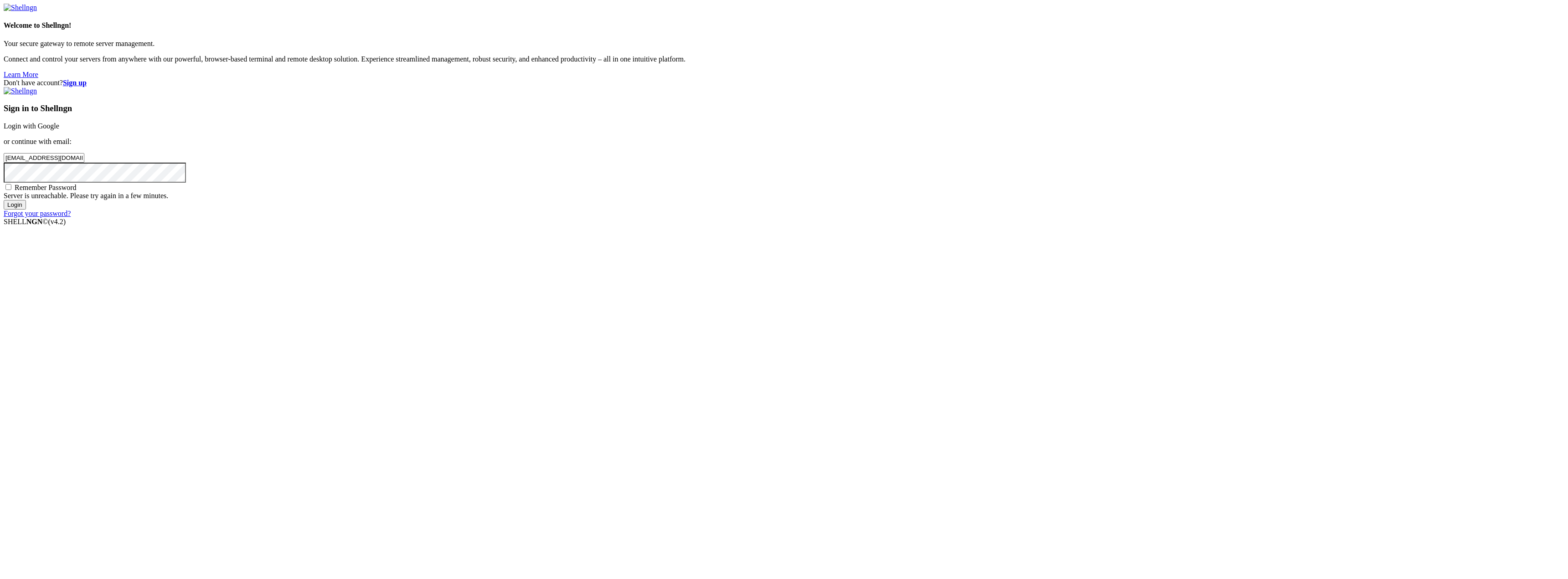
click at [26, 209] on input "Login" at bounding box center [15, 205] width 23 height 10
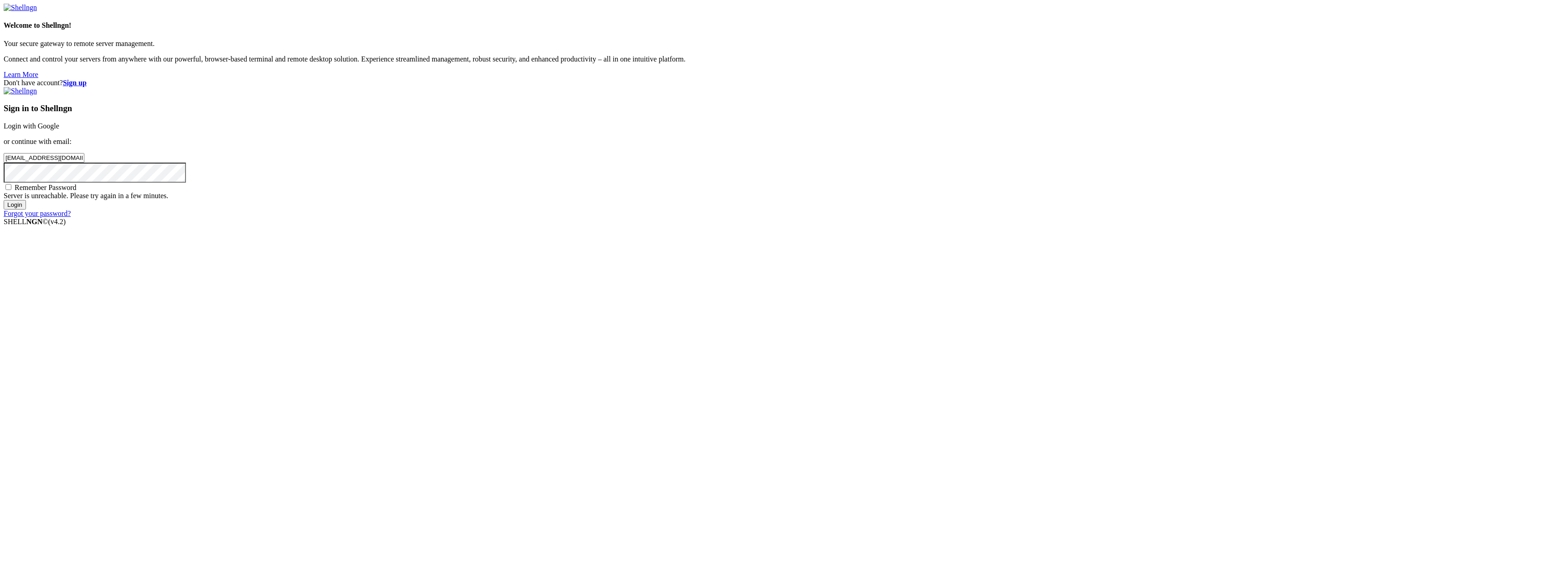
click at [26, 209] on input "Login" at bounding box center [15, 205] width 23 height 10
click at [26, 201] on input "Login" at bounding box center [15, 196] width 23 height 10
click at [26, 209] on input "Login" at bounding box center [15, 205] width 23 height 10
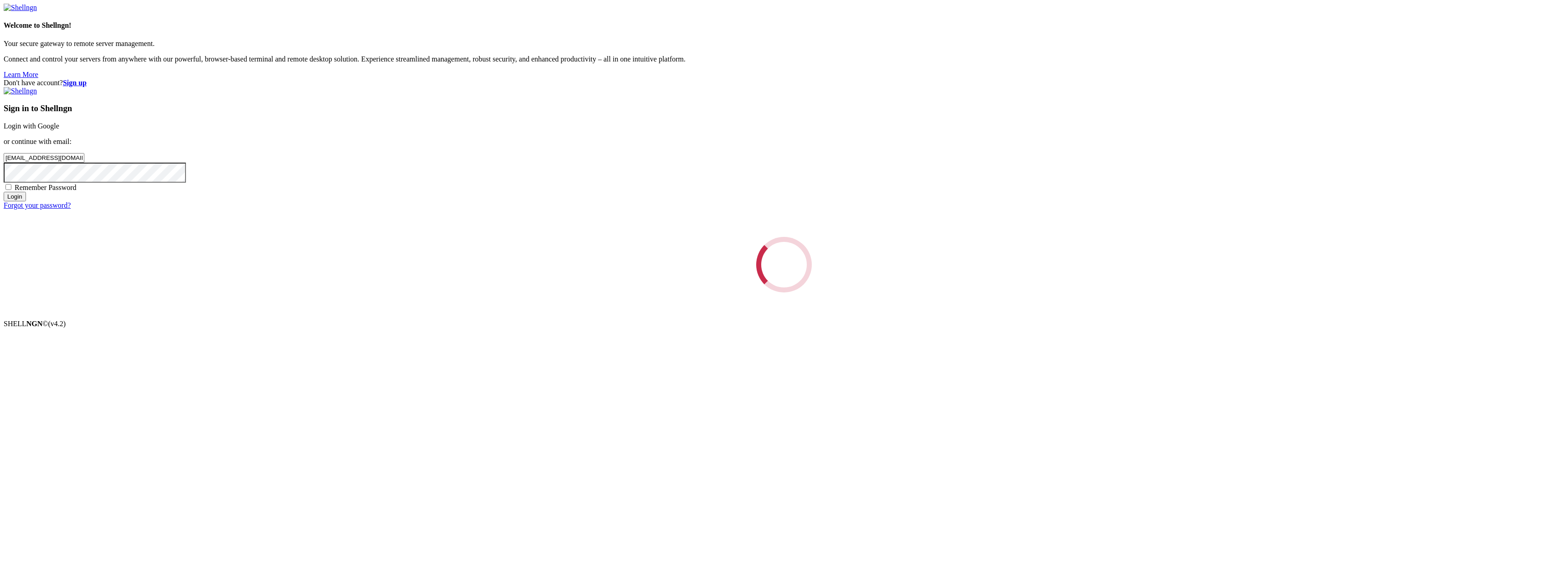
click at [26, 201] on input "Login" at bounding box center [15, 196] width 23 height 10
click at [26, 209] on input "Login" at bounding box center [15, 205] width 23 height 10
